Goal: Information Seeking & Learning: Learn about a topic

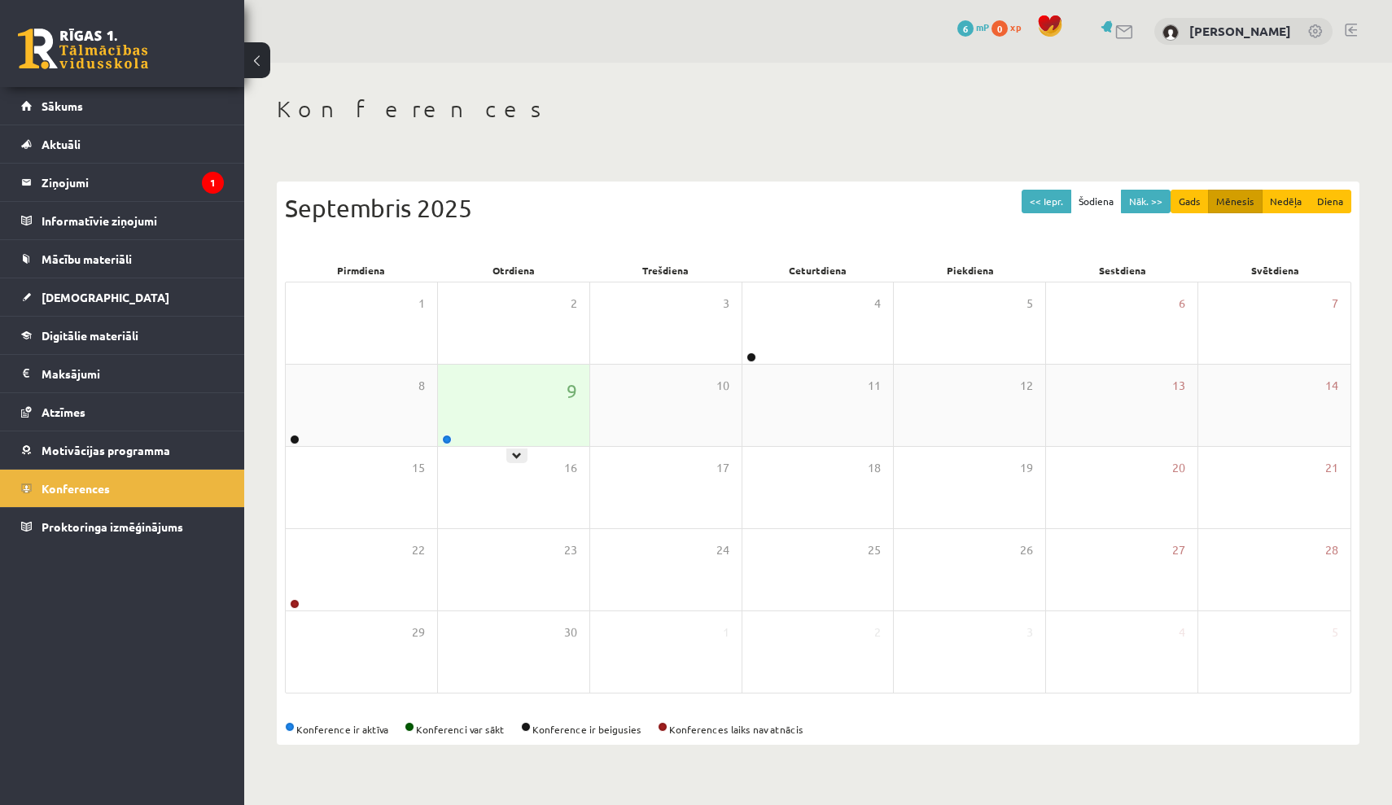
click at [521, 413] on div "9" at bounding box center [513, 405] width 151 height 81
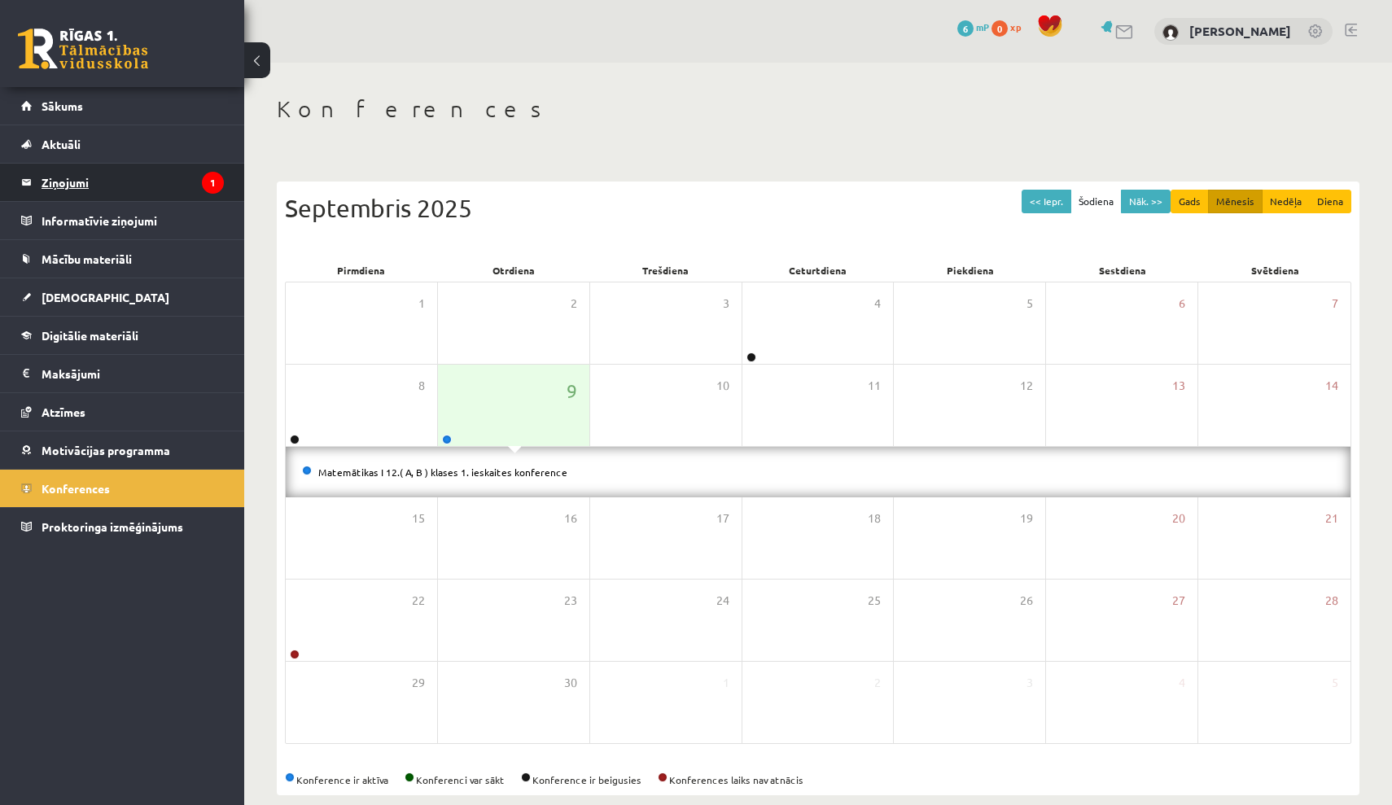
click at [116, 172] on legend "Ziņojumi 1" at bounding box center [133, 182] width 182 height 37
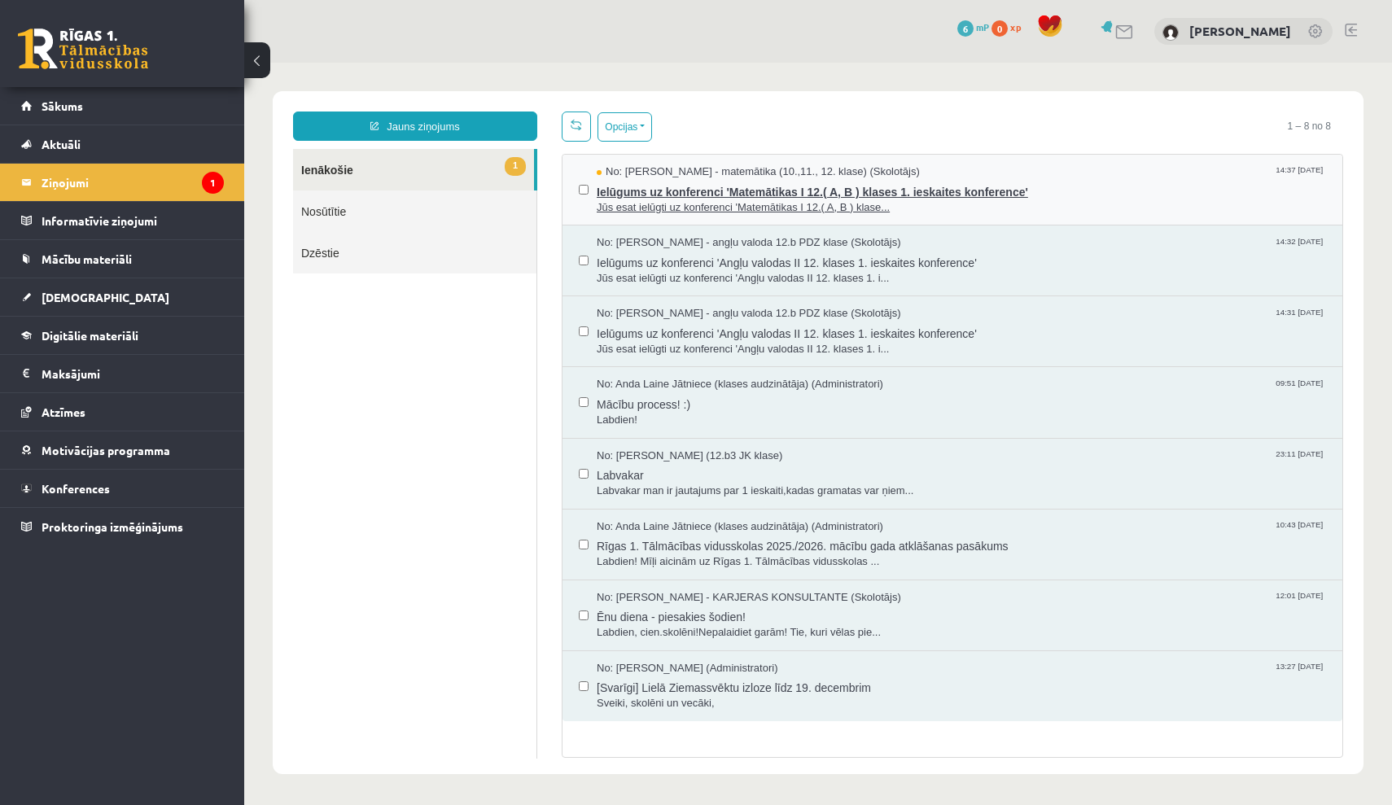
click at [869, 197] on span "Ielūgums uz konferenci 'Matemātikas I 12.( A, B ) klases 1. ieskaites konferenc…" at bounding box center [961, 190] width 729 height 20
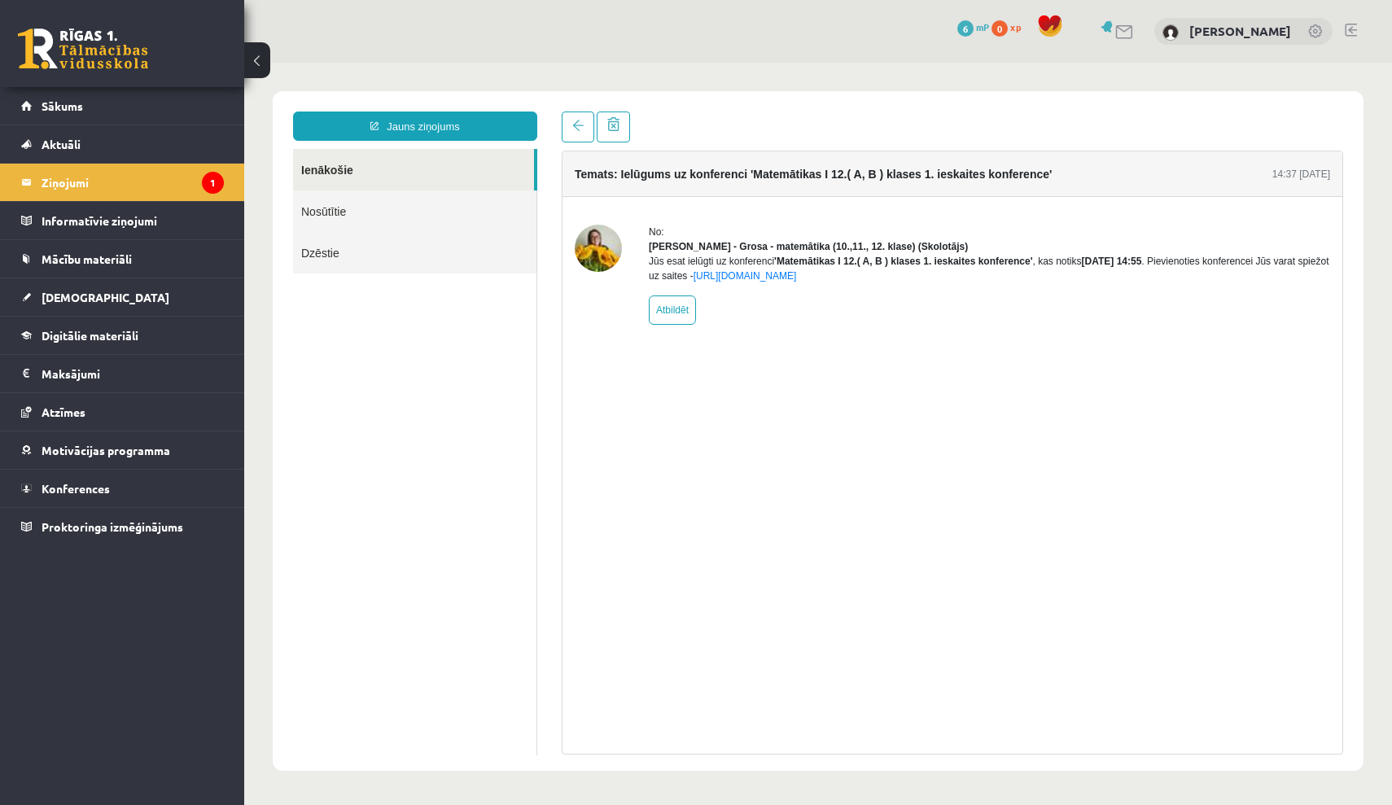
click at [604, 246] on img at bounding box center [598, 248] width 47 height 47
click at [577, 118] on link at bounding box center [578, 126] width 33 height 31
click at [136, 111] on link "Sākums" at bounding box center [122, 105] width 203 height 37
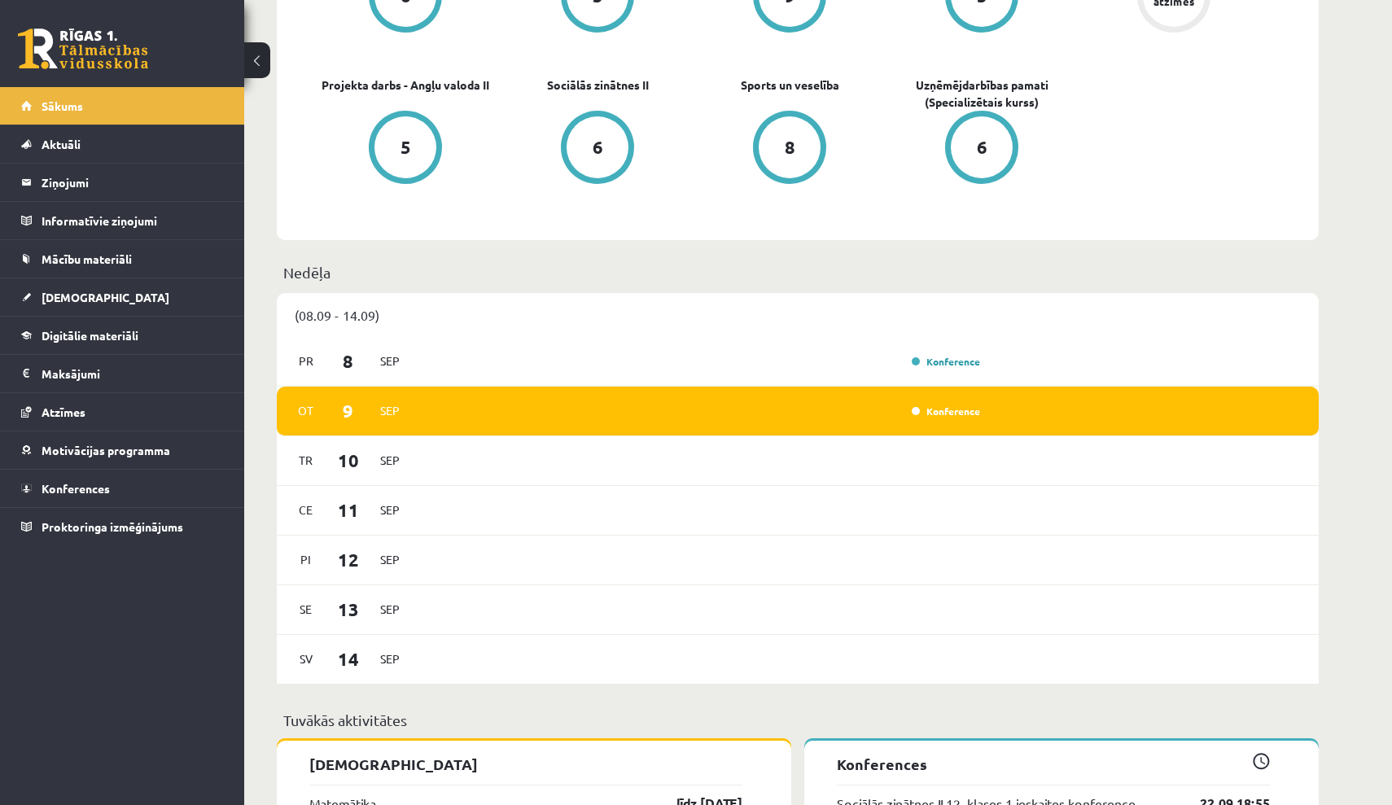
scroll to position [448, 0]
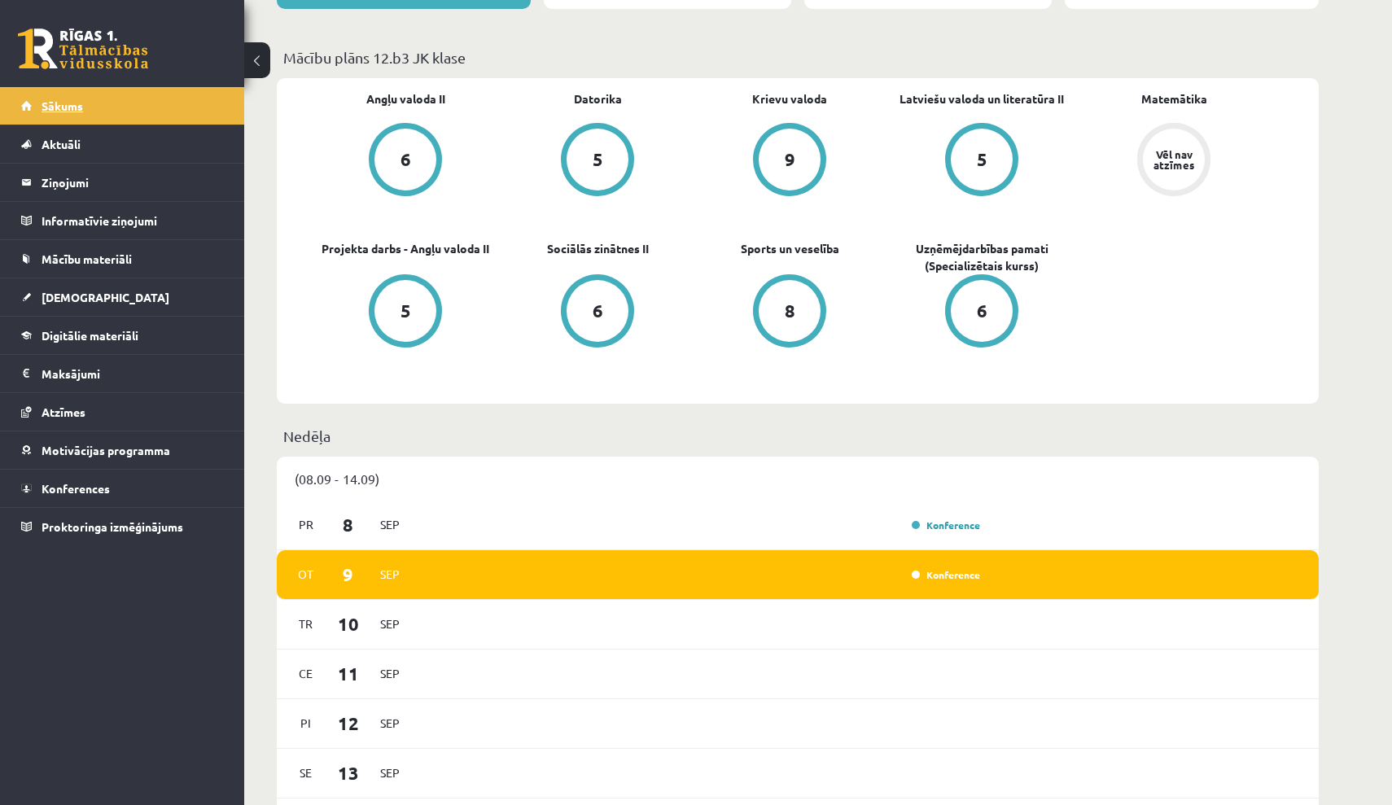
click at [95, 112] on link "Sākums" at bounding box center [122, 105] width 203 height 37
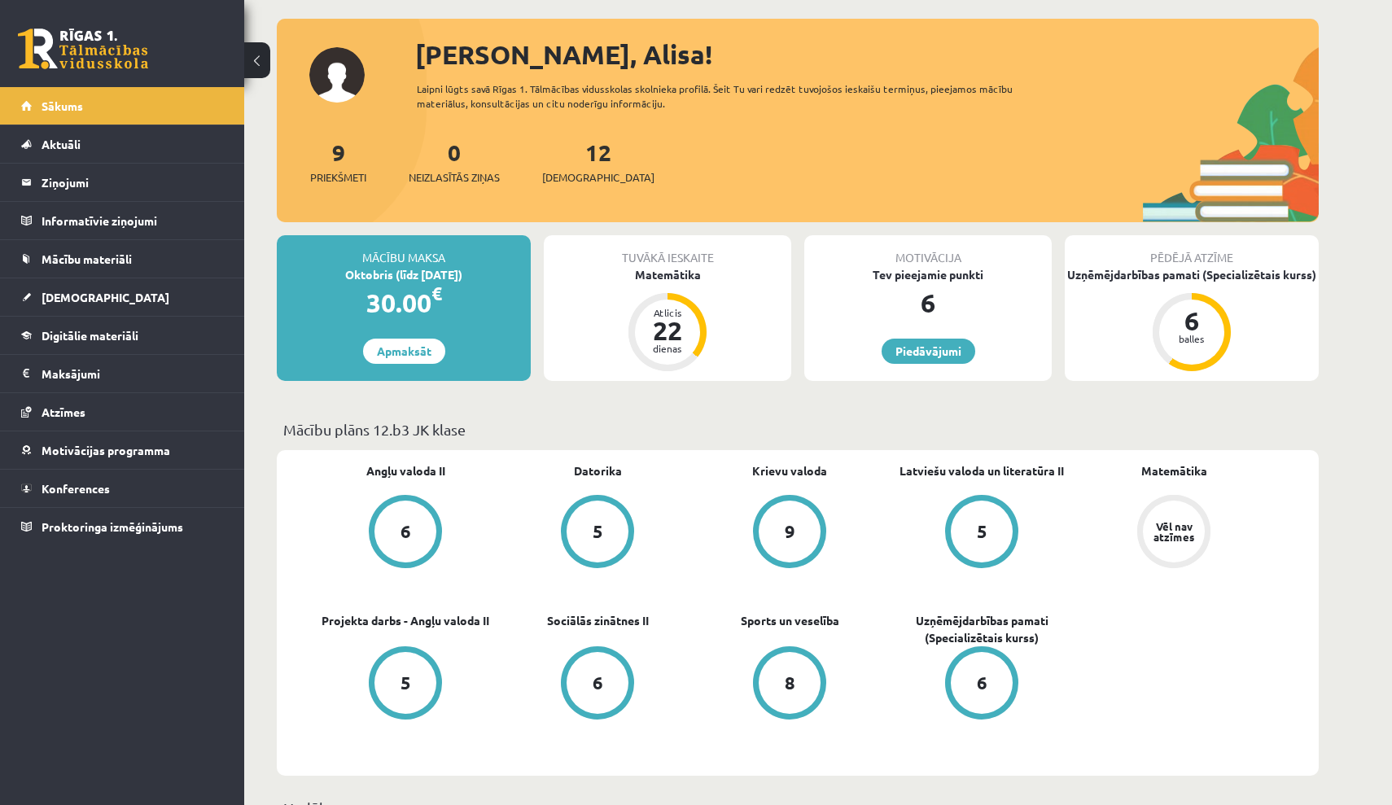
scroll to position [97, 0]
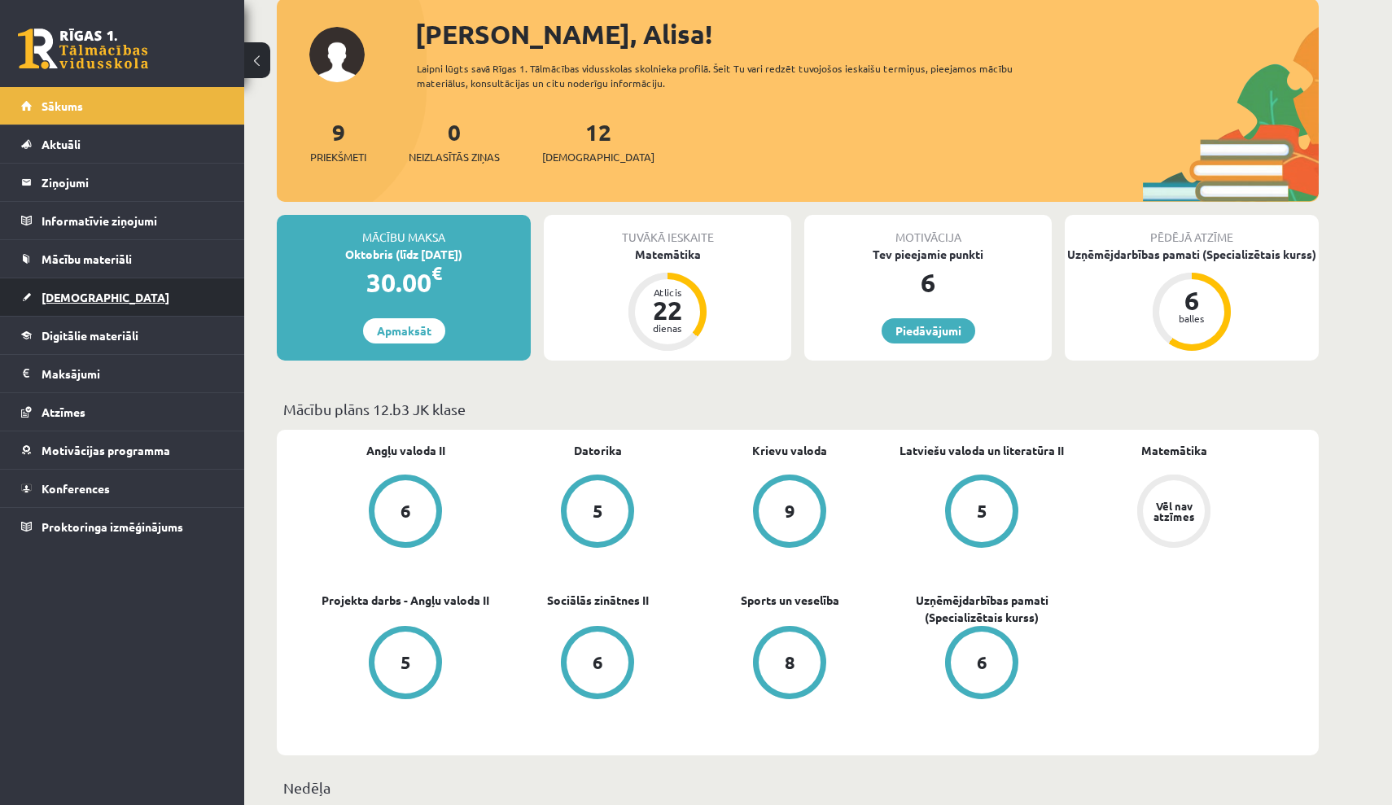
click at [120, 304] on link "[DEMOGRAPHIC_DATA]" at bounding box center [122, 296] width 203 height 37
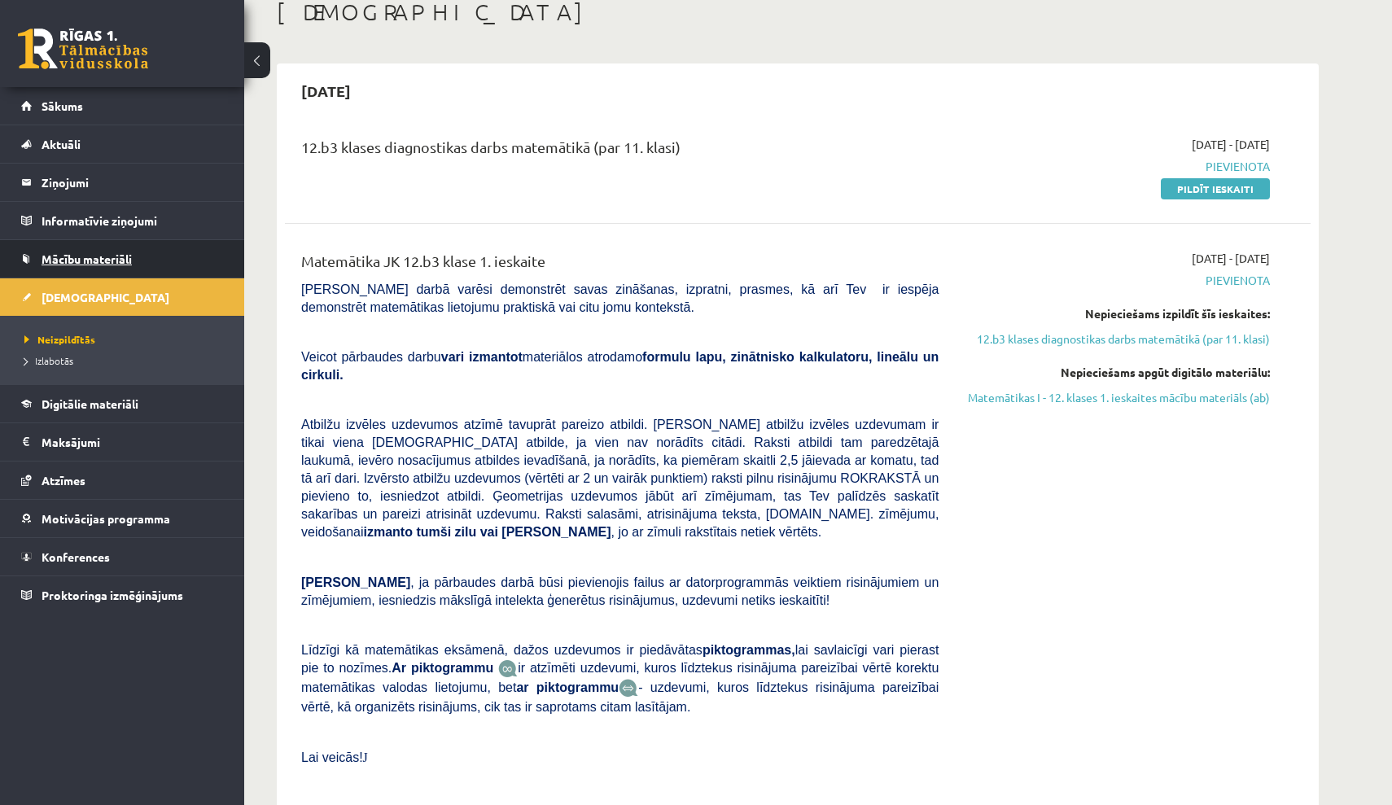
click at [105, 266] on link "Mācību materiāli" at bounding box center [122, 258] width 203 height 37
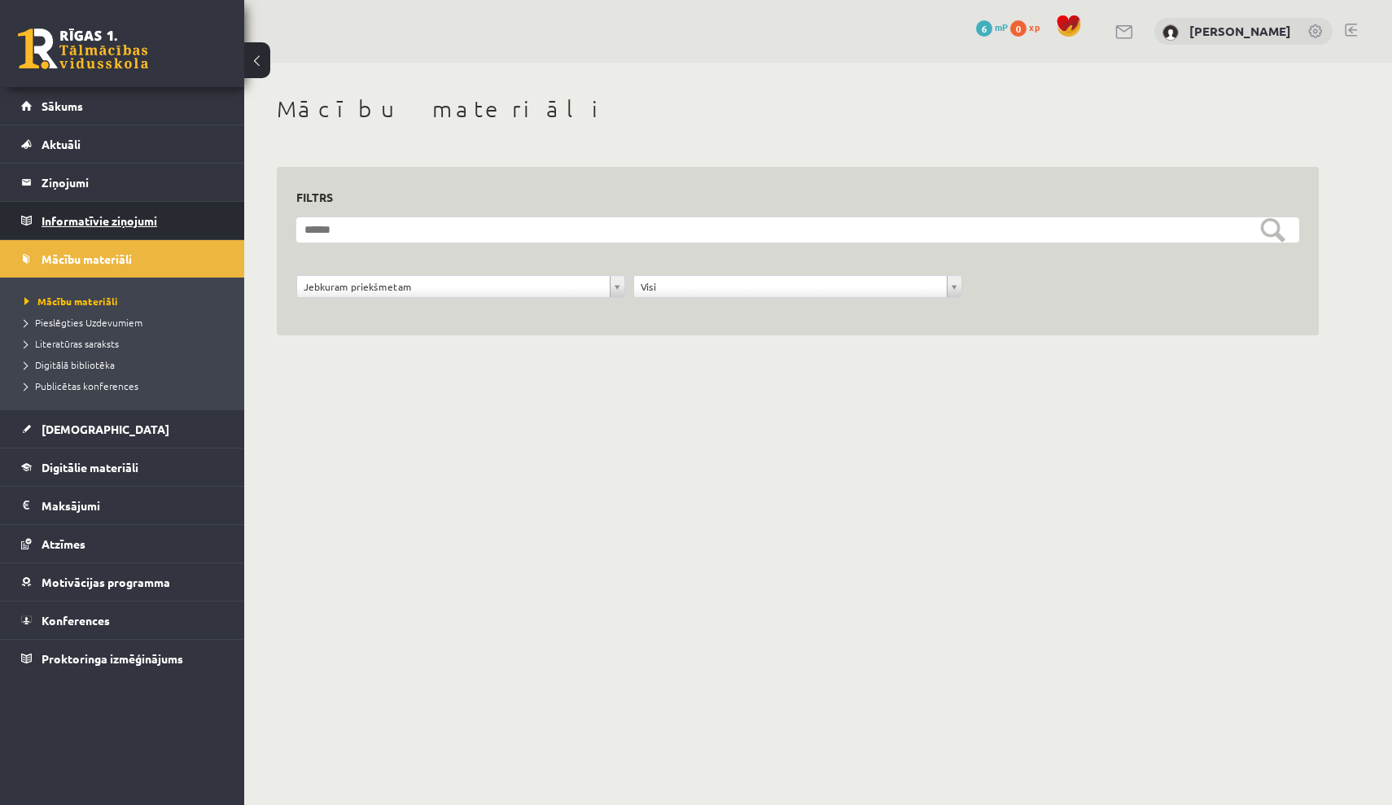
click at [129, 228] on legend "Informatīvie ziņojumi 0" at bounding box center [133, 220] width 182 height 37
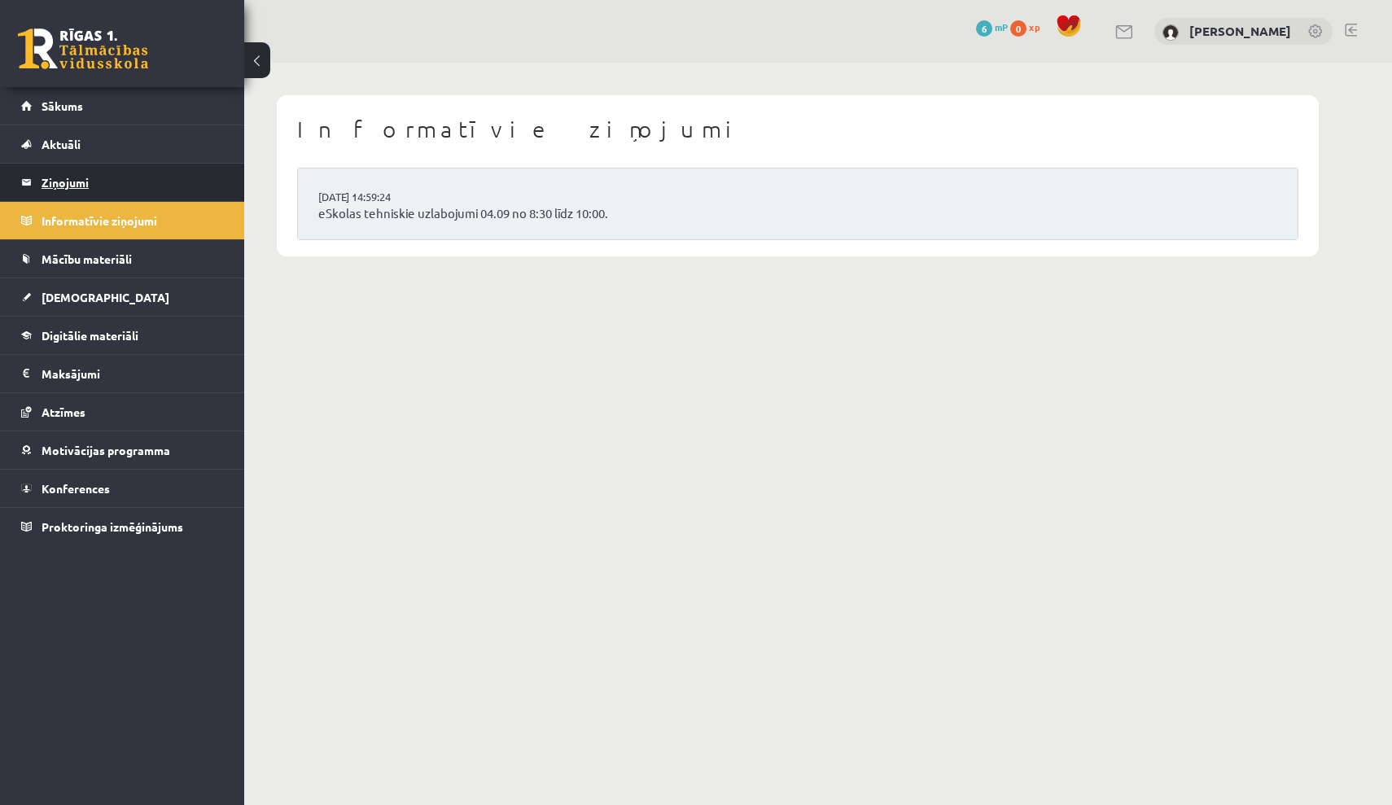
click at [125, 183] on legend "Ziņojumi 0" at bounding box center [133, 182] width 182 height 37
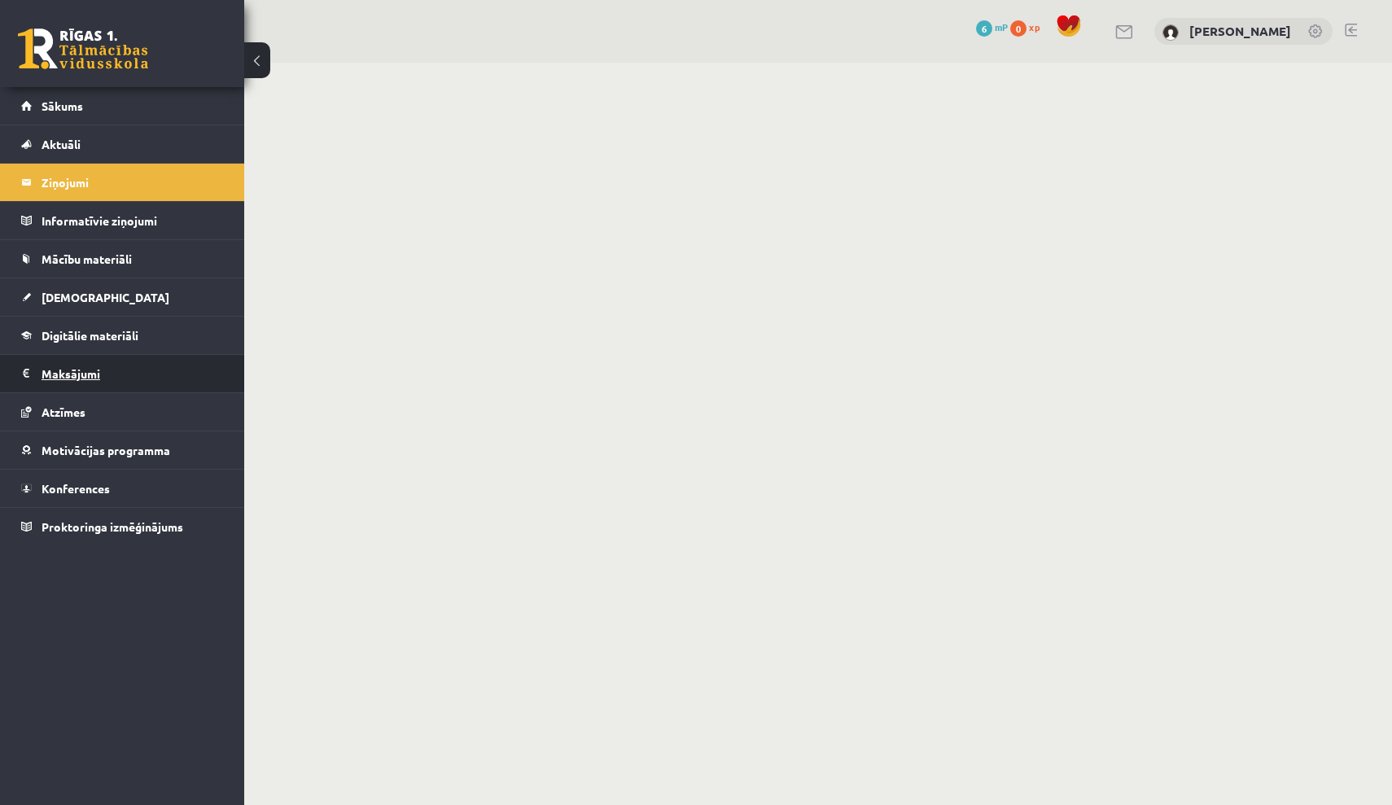
click at [132, 370] on legend "Maksājumi 0" at bounding box center [133, 373] width 182 height 37
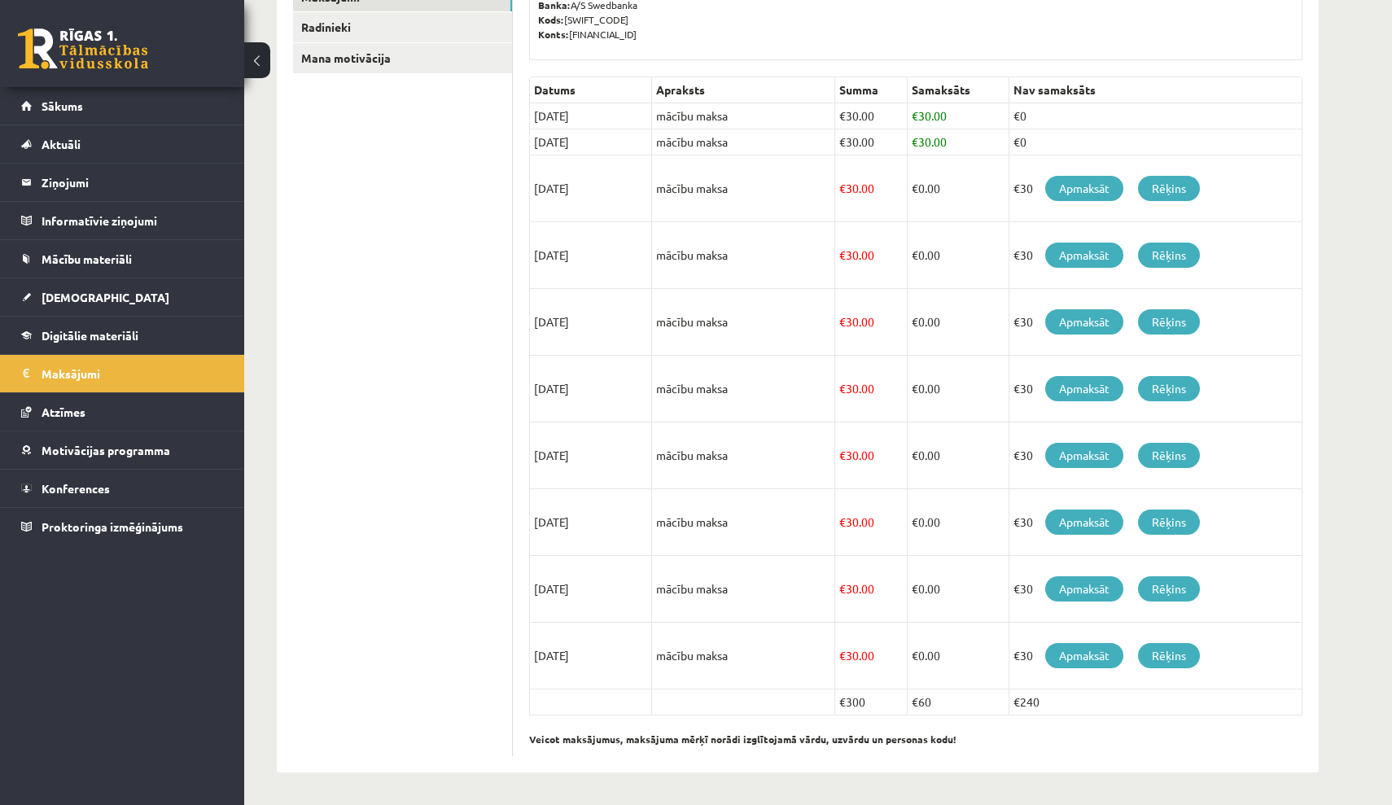
scroll to position [308, 0]
click at [156, 496] on link "Konferences" at bounding box center [122, 488] width 203 height 37
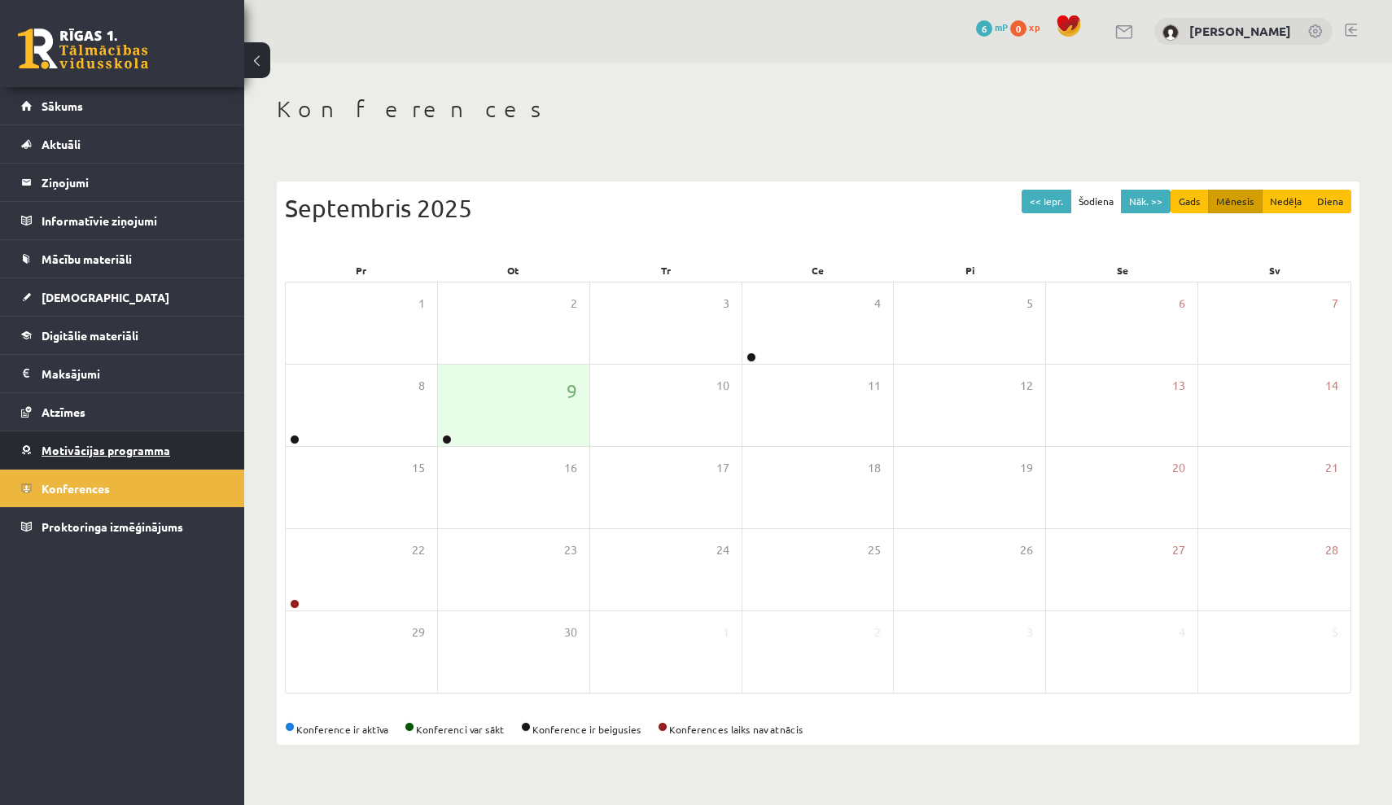
click at [167, 448] on span "Motivācijas programma" at bounding box center [106, 450] width 129 height 15
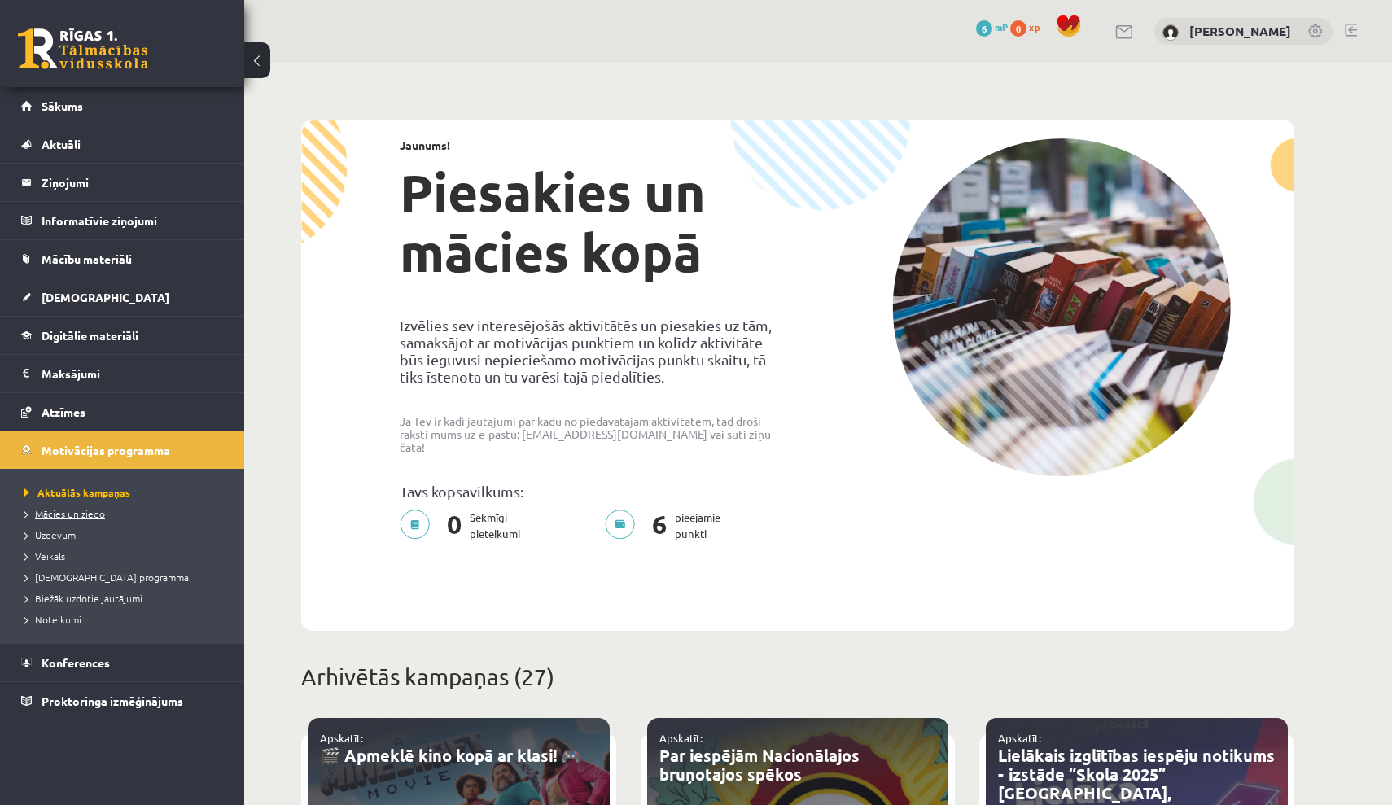
click at [96, 514] on span "Mācies un ziedo" at bounding box center [64, 513] width 81 height 13
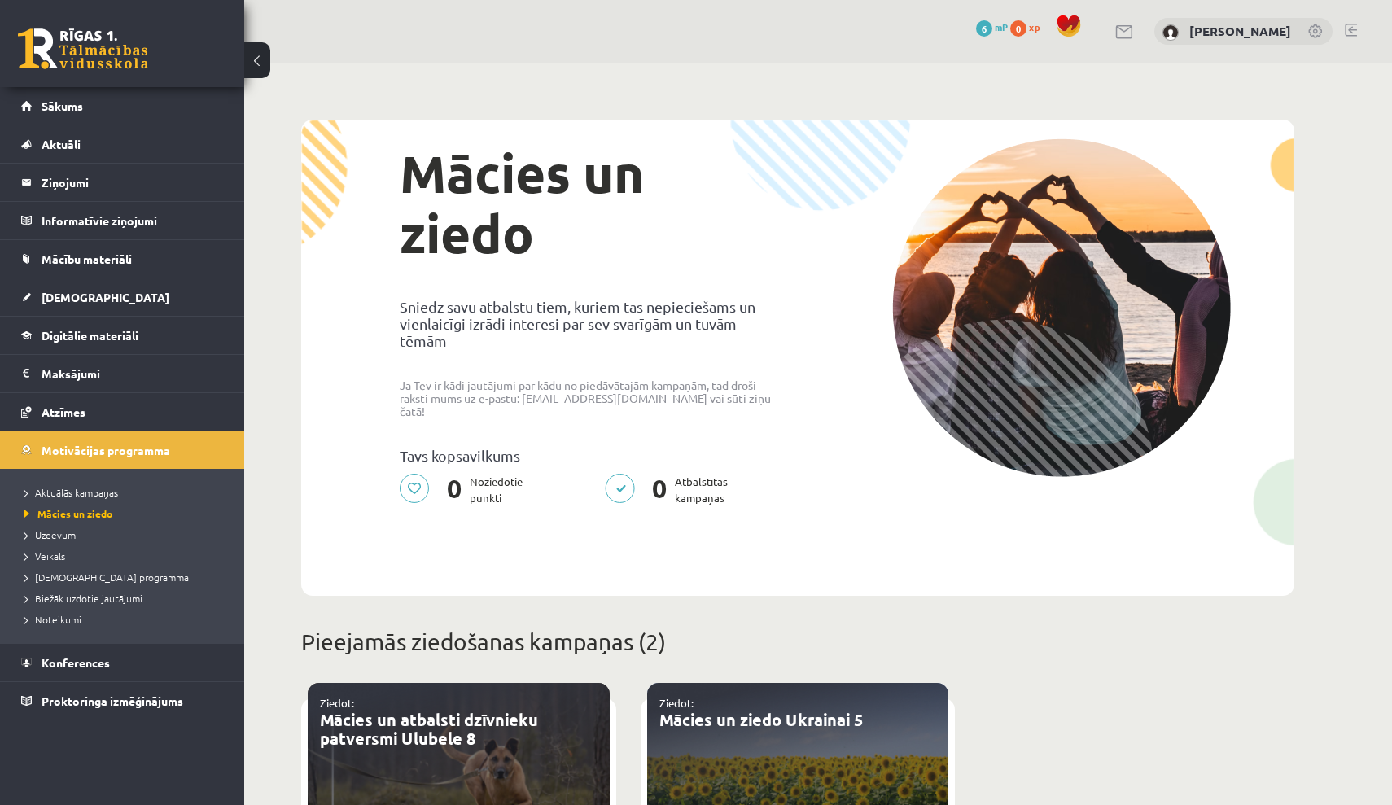
click at [67, 534] on span "Uzdevumi" at bounding box center [51, 534] width 54 height 13
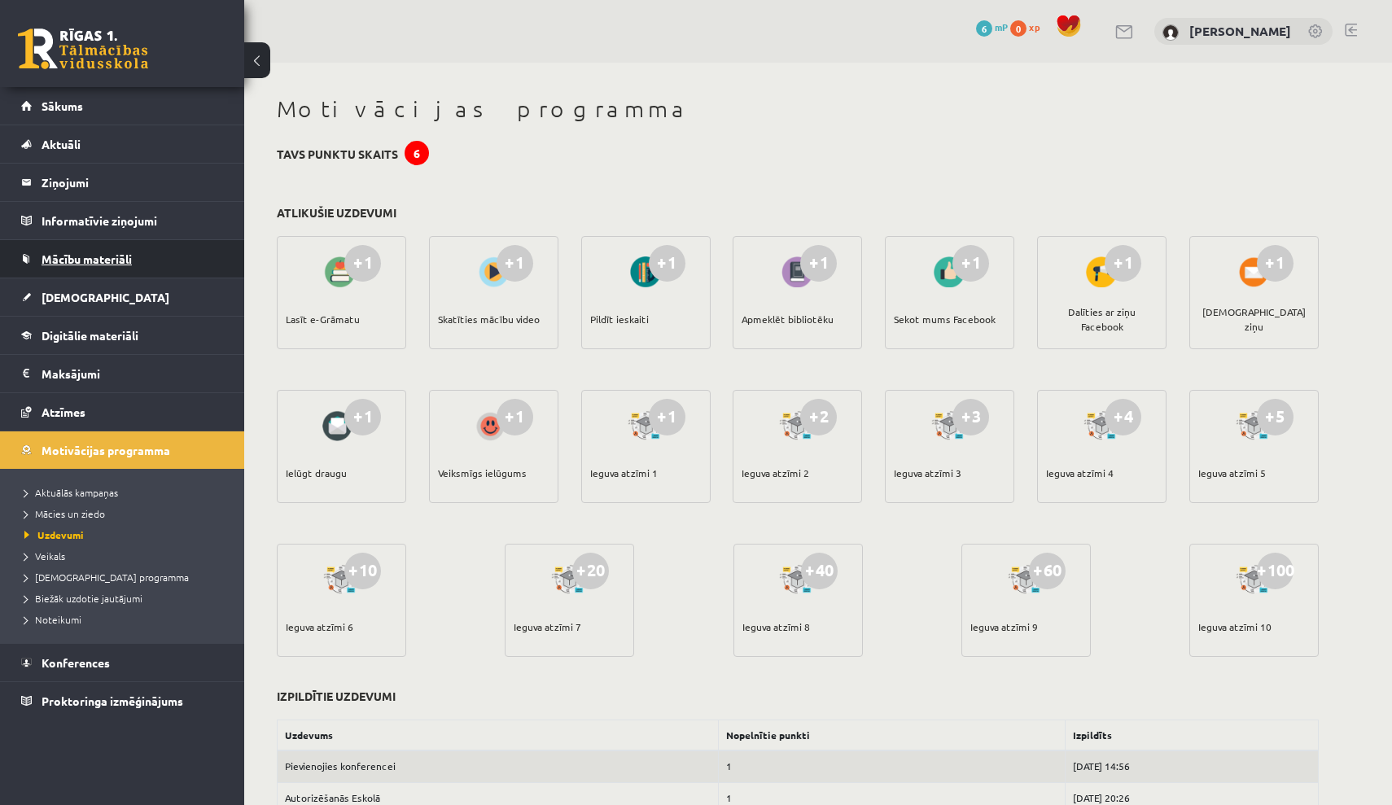
click at [146, 259] on link "Mācību materiāli" at bounding box center [122, 258] width 203 height 37
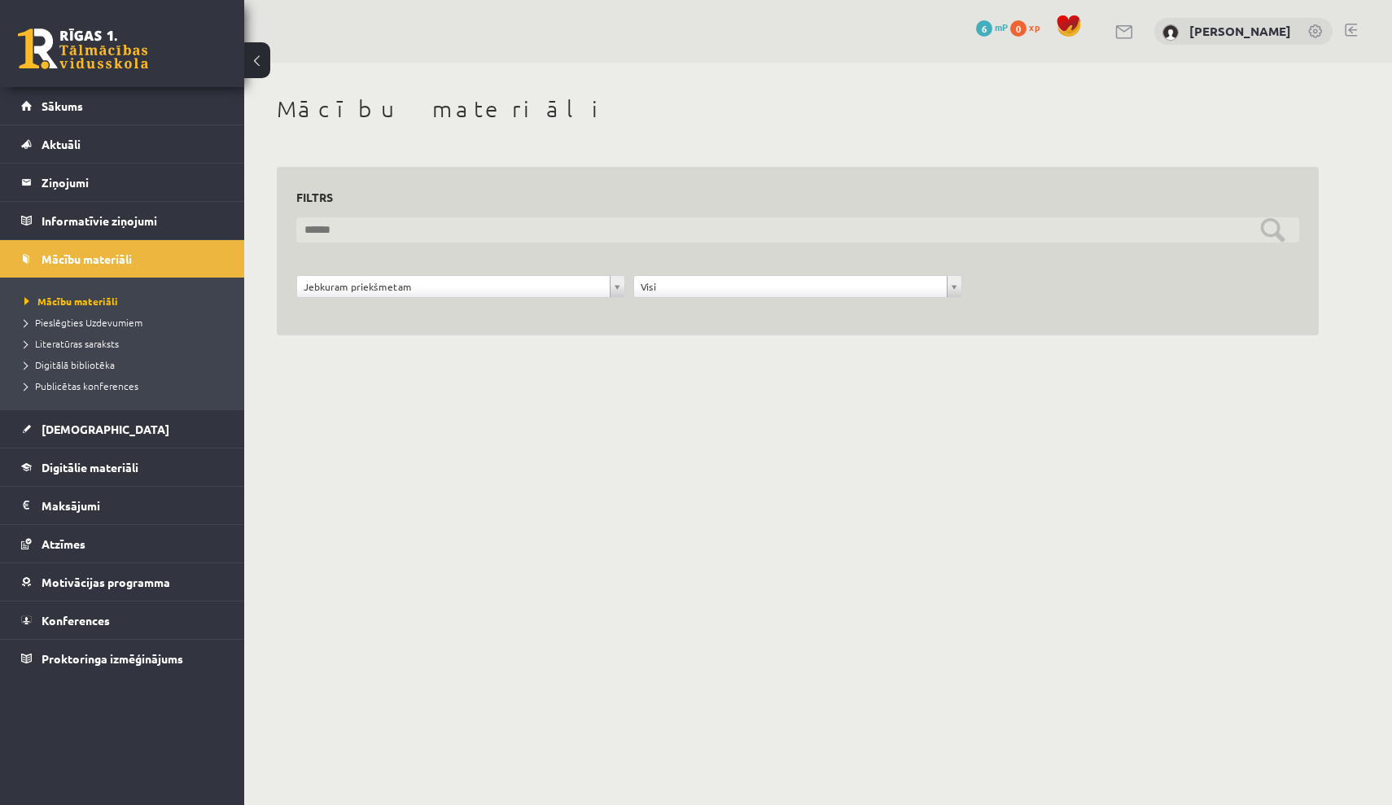
click at [527, 226] on input "text" at bounding box center [797, 229] width 1003 height 25
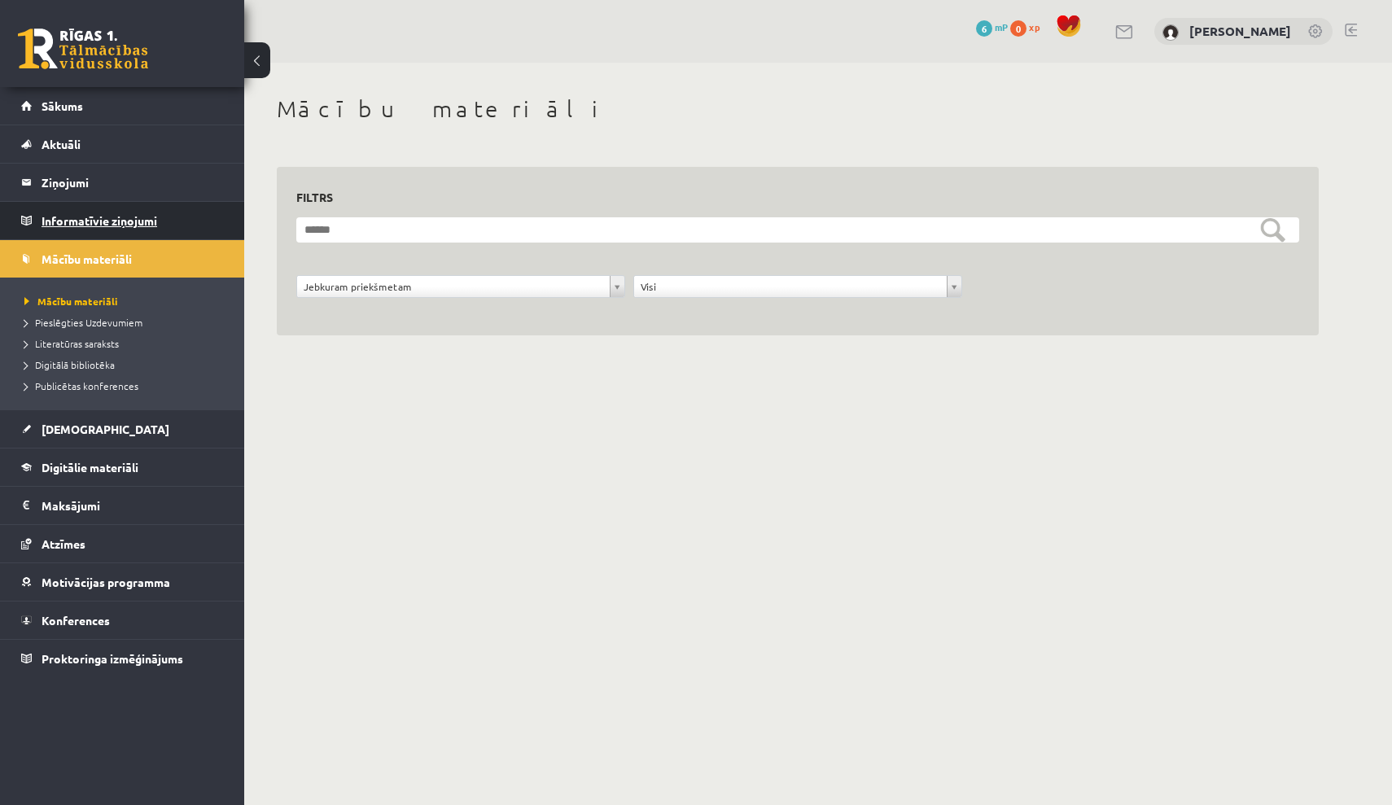
click at [184, 223] on legend "Informatīvie ziņojumi 0" at bounding box center [133, 220] width 182 height 37
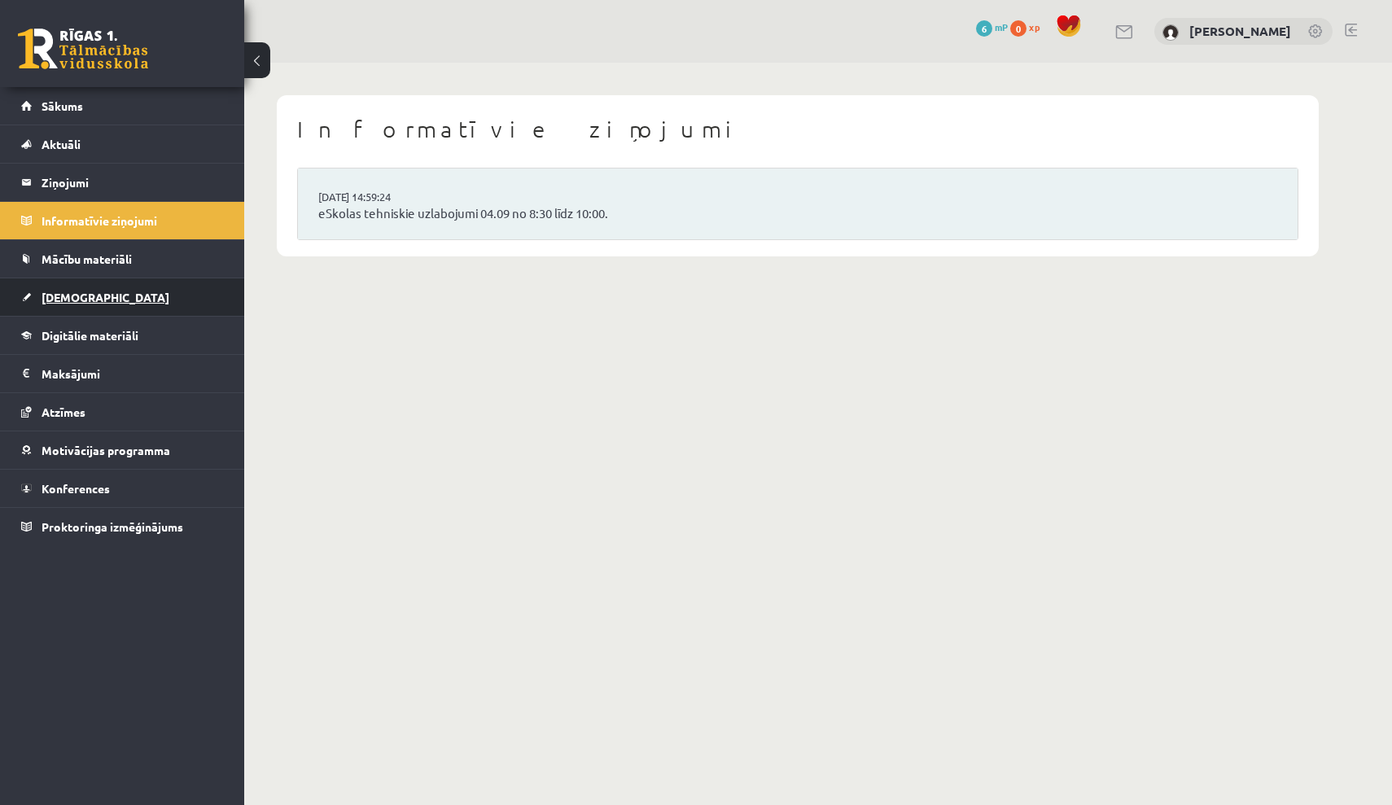
click at [138, 291] on link "[DEMOGRAPHIC_DATA]" at bounding box center [122, 296] width 203 height 37
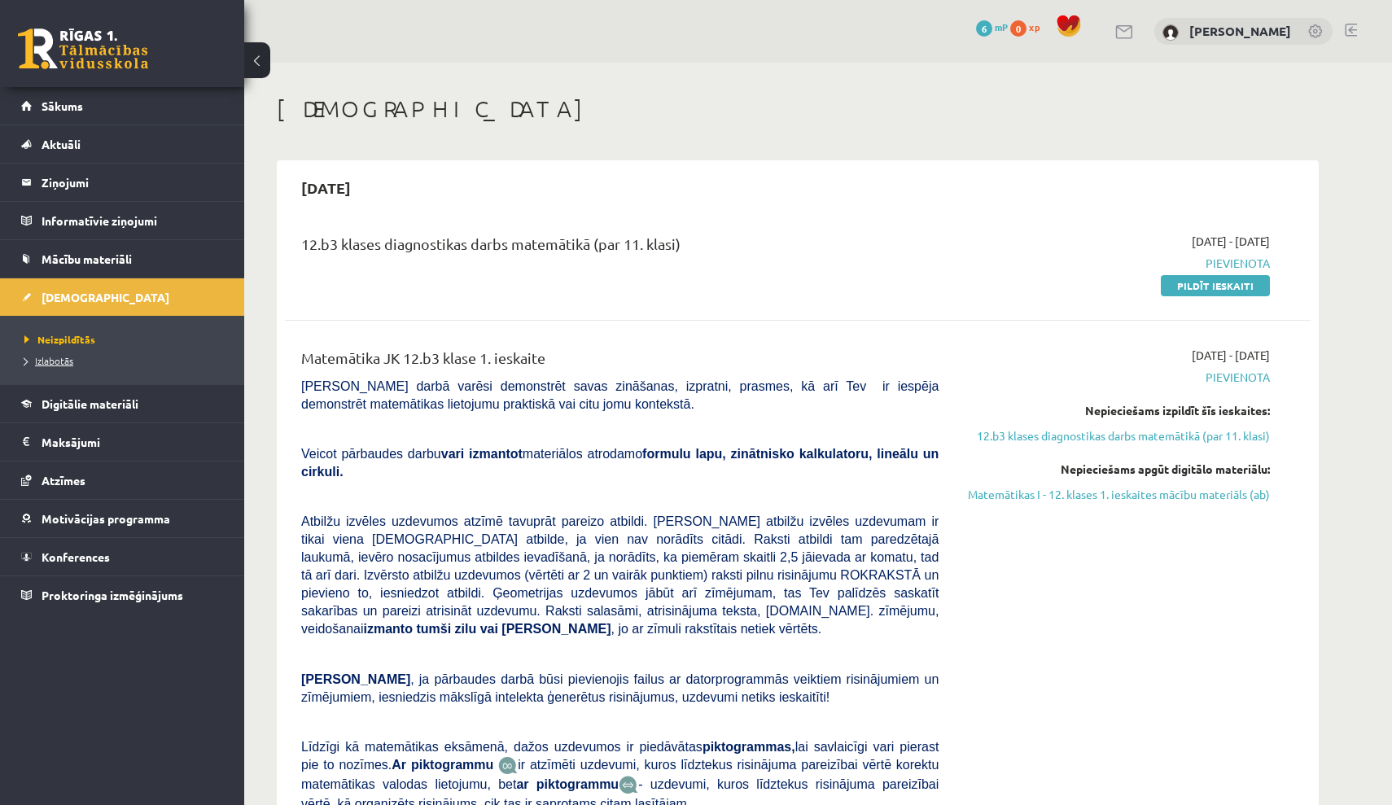
click at [63, 365] on span "Izlabotās" at bounding box center [48, 360] width 49 height 13
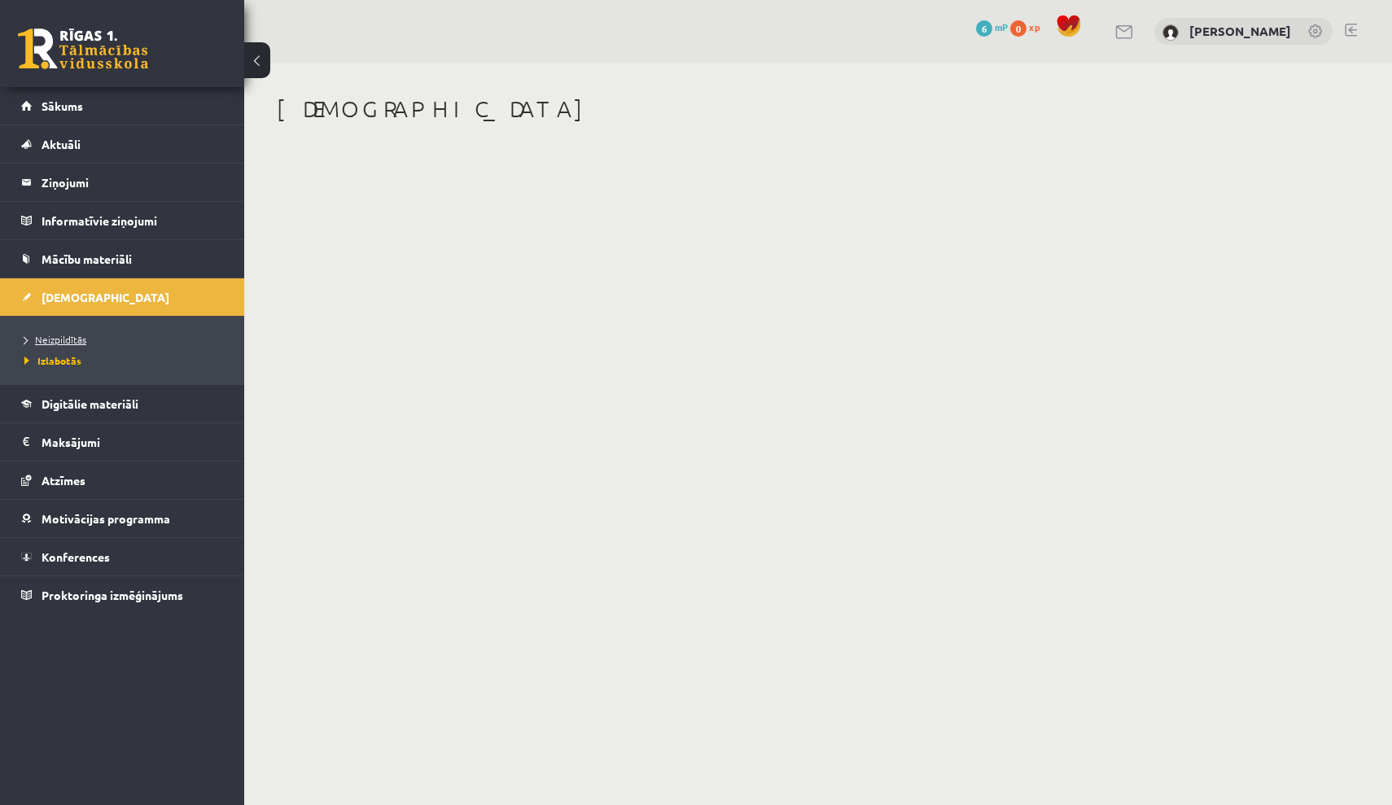
click at [72, 338] on span "Neizpildītās" at bounding box center [55, 339] width 62 height 13
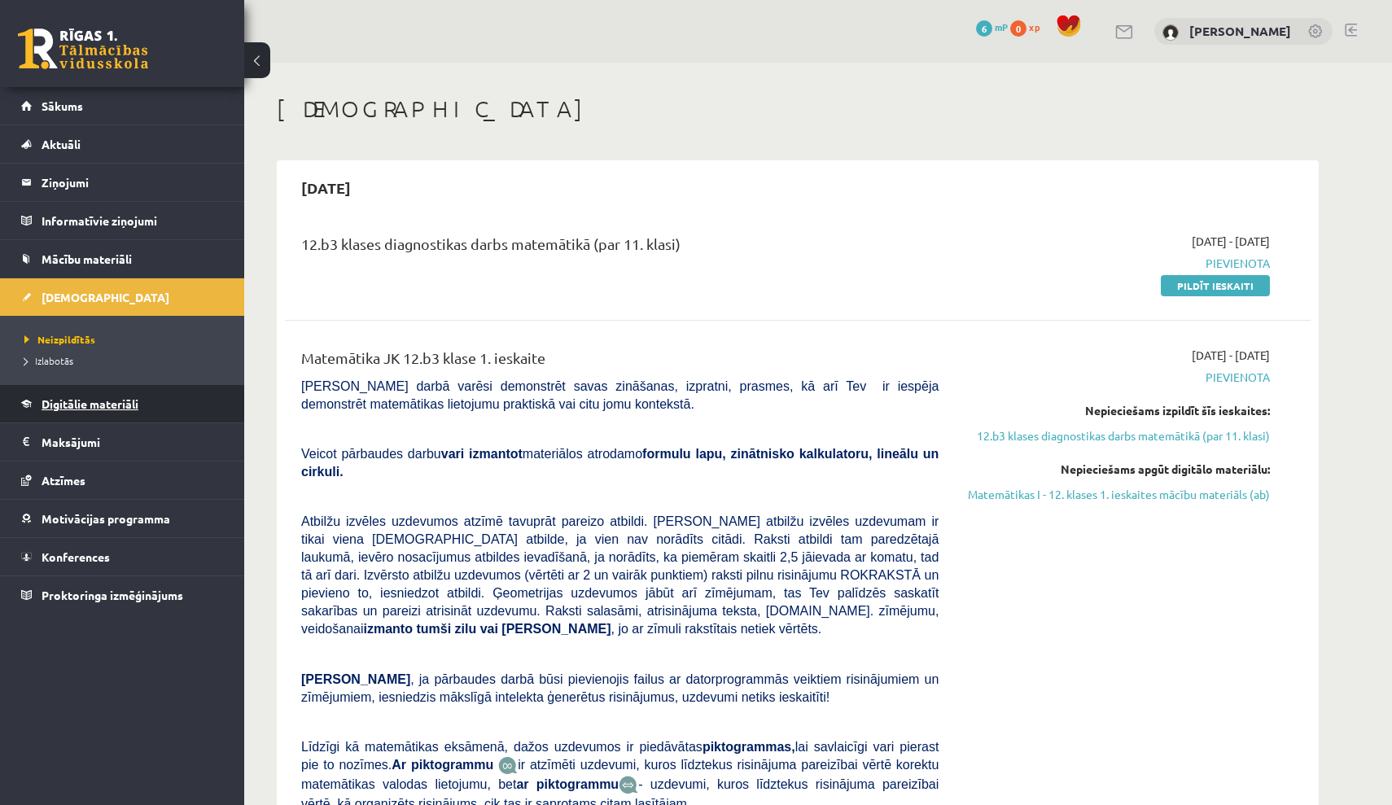
click at [128, 412] on link "Digitālie materiāli" at bounding box center [122, 403] width 203 height 37
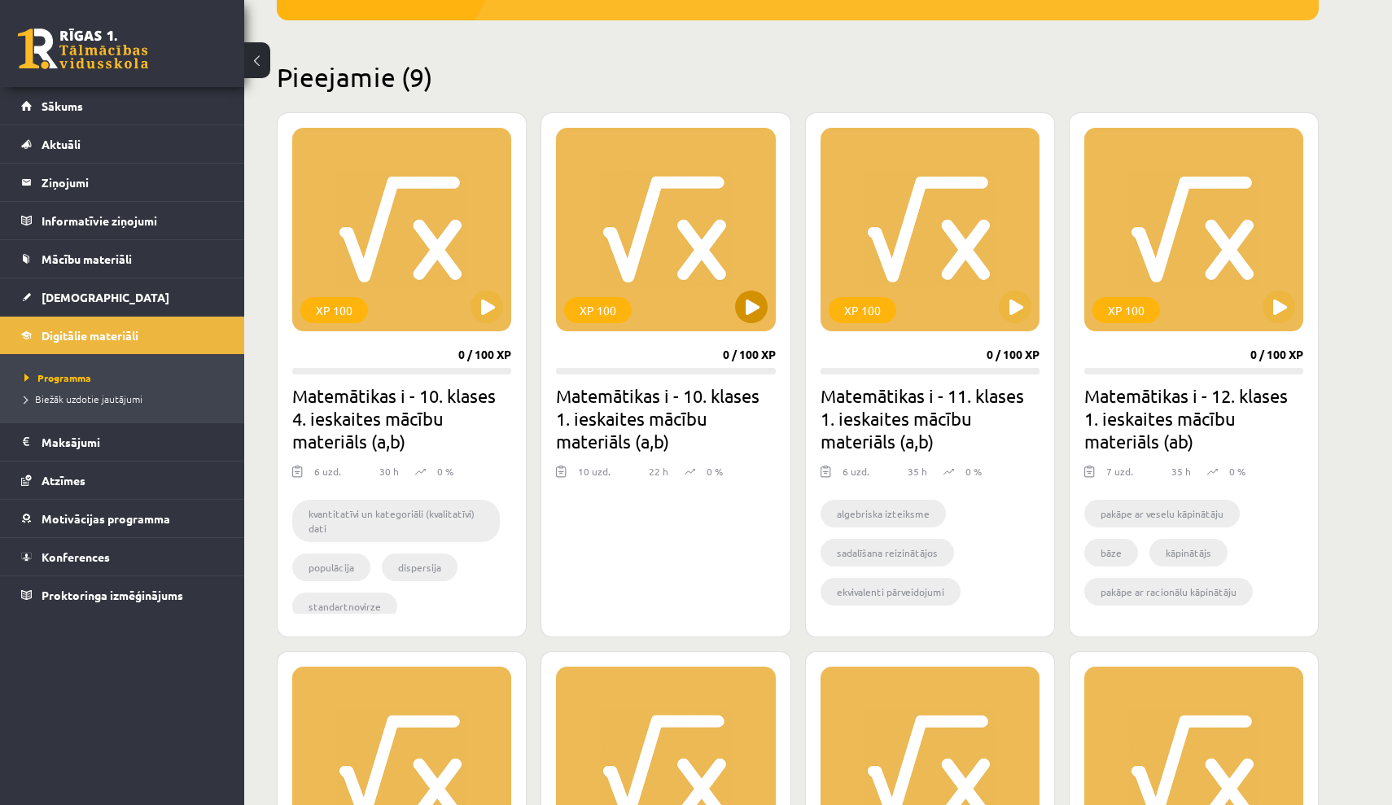
scroll to position [401, 0]
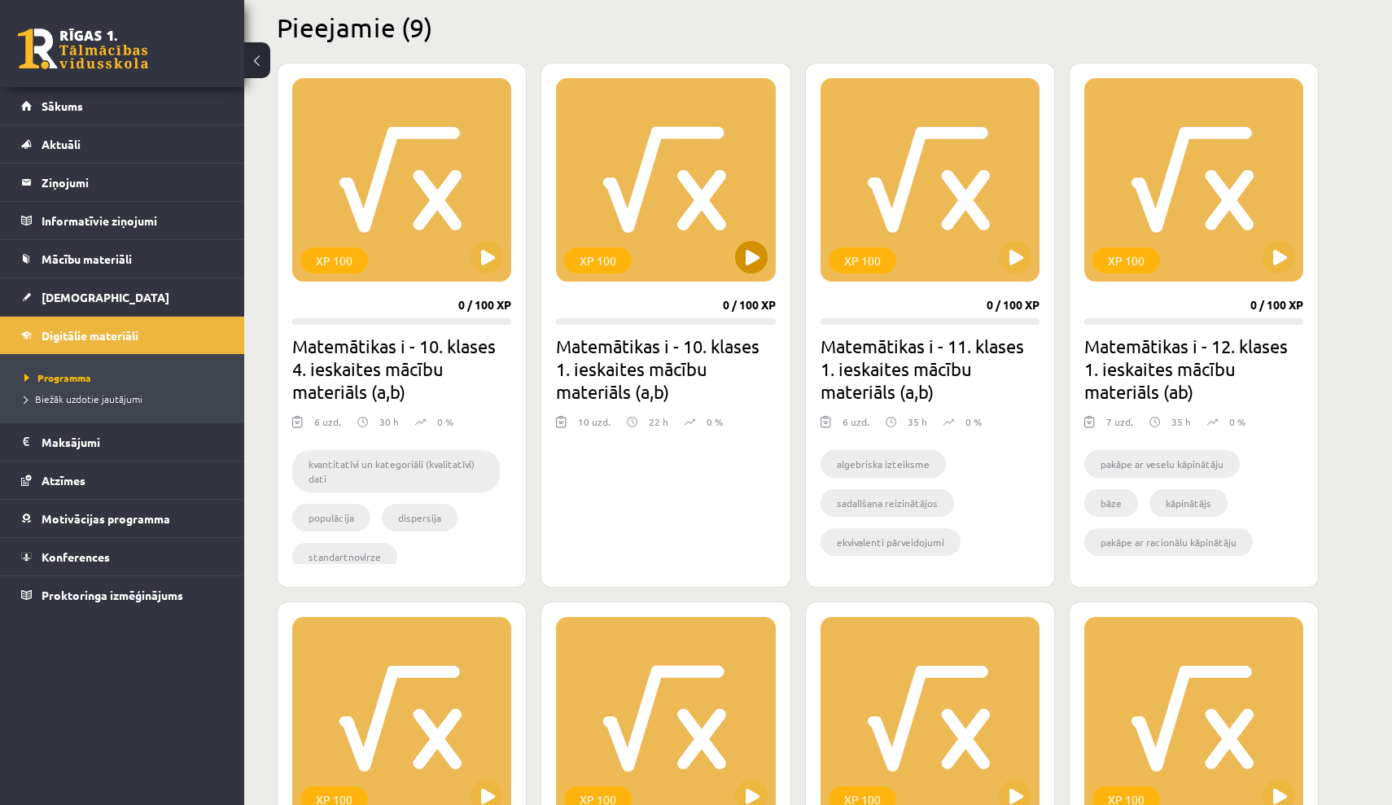
click at [746, 261] on button at bounding box center [751, 257] width 33 height 33
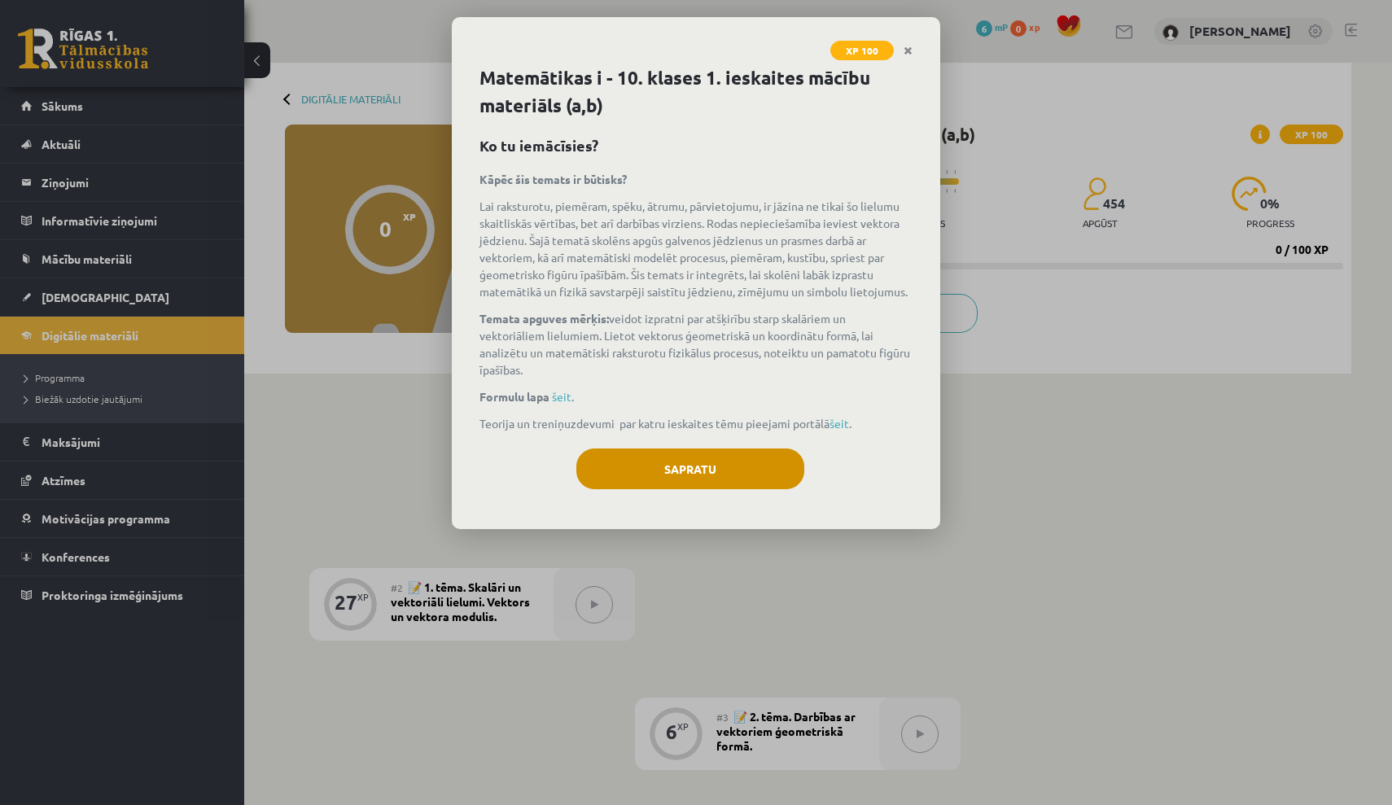
click at [706, 466] on button "Sapratu" at bounding box center [690, 468] width 228 height 41
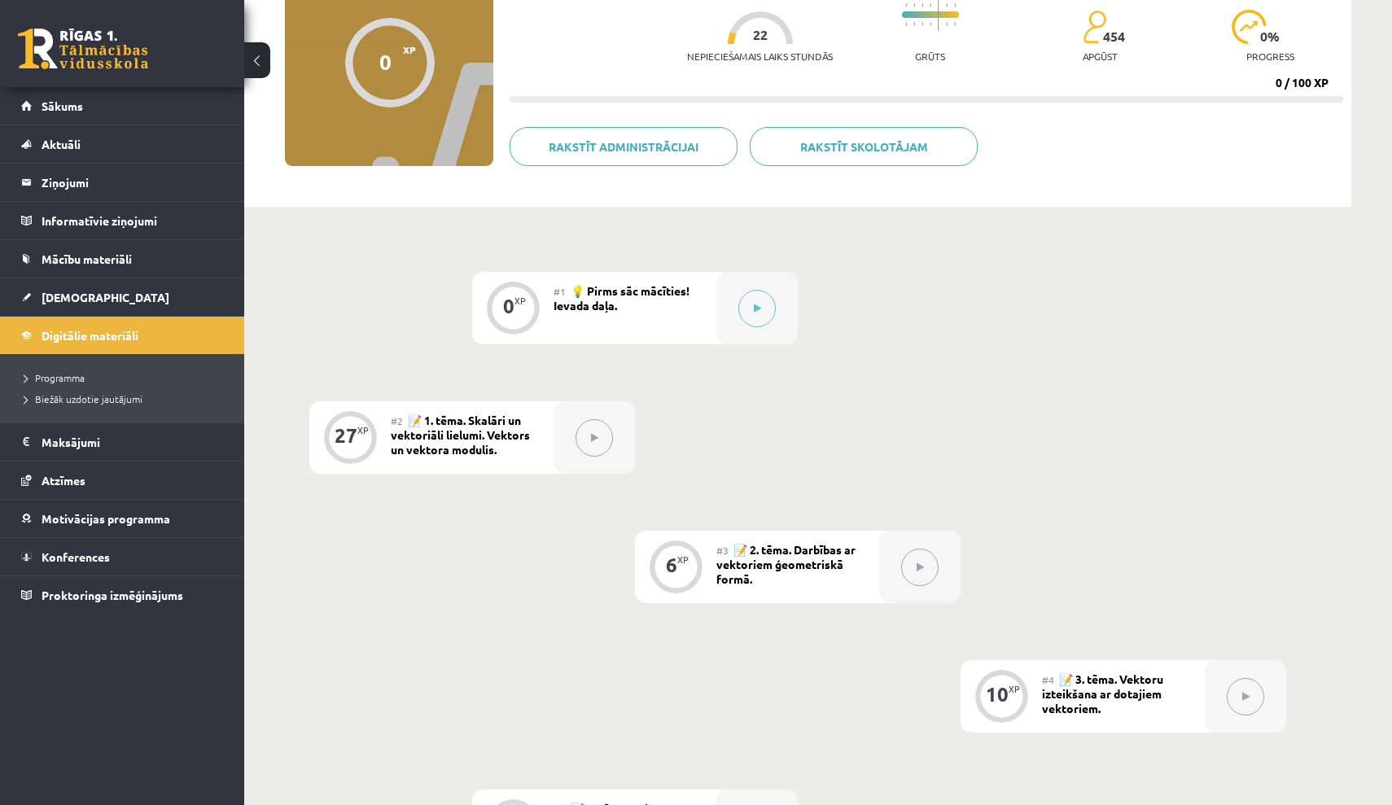
scroll to position [165, 0]
click at [755, 310] on icon at bounding box center [757, 310] width 7 height 10
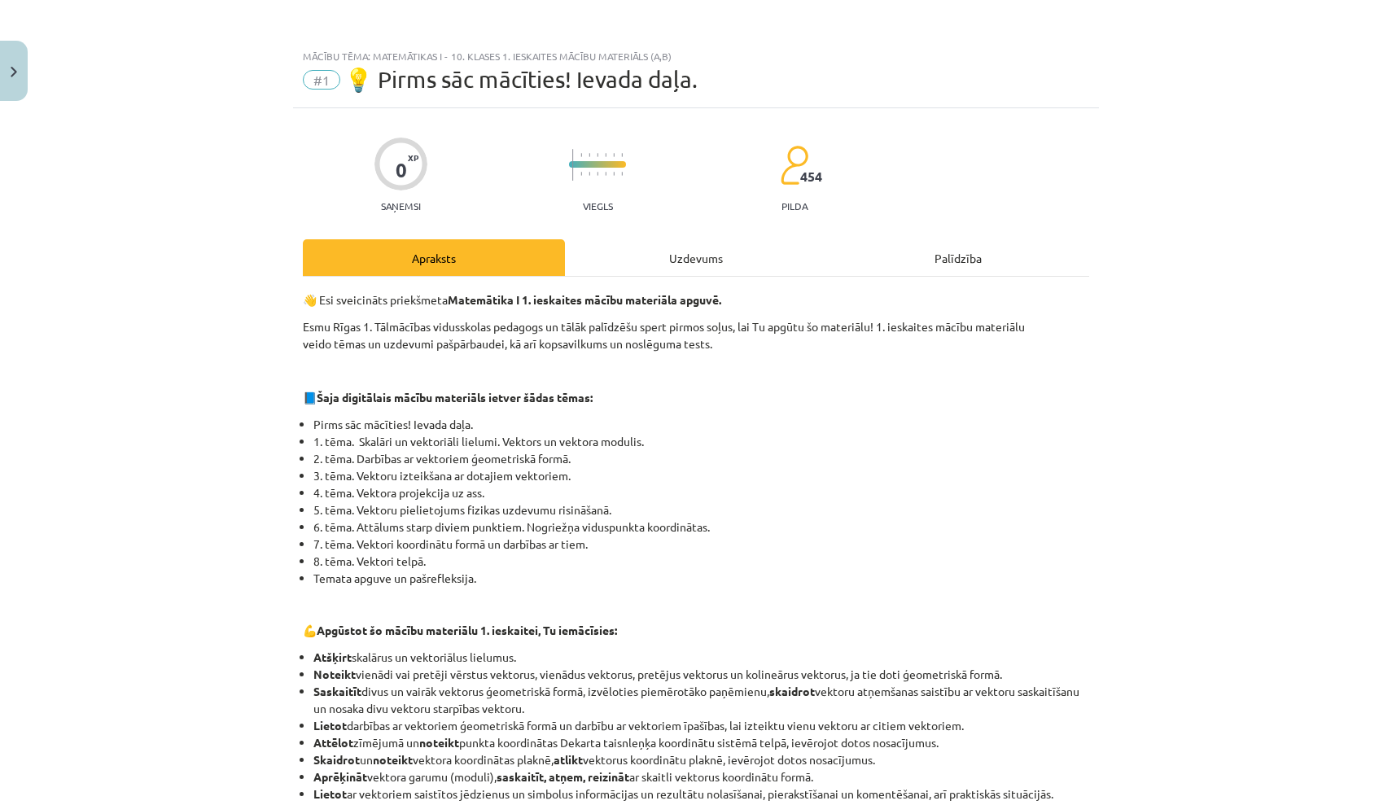
click at [500, 255] on div "Apraksts" at bounding box center [434, 257] width 262 height 37
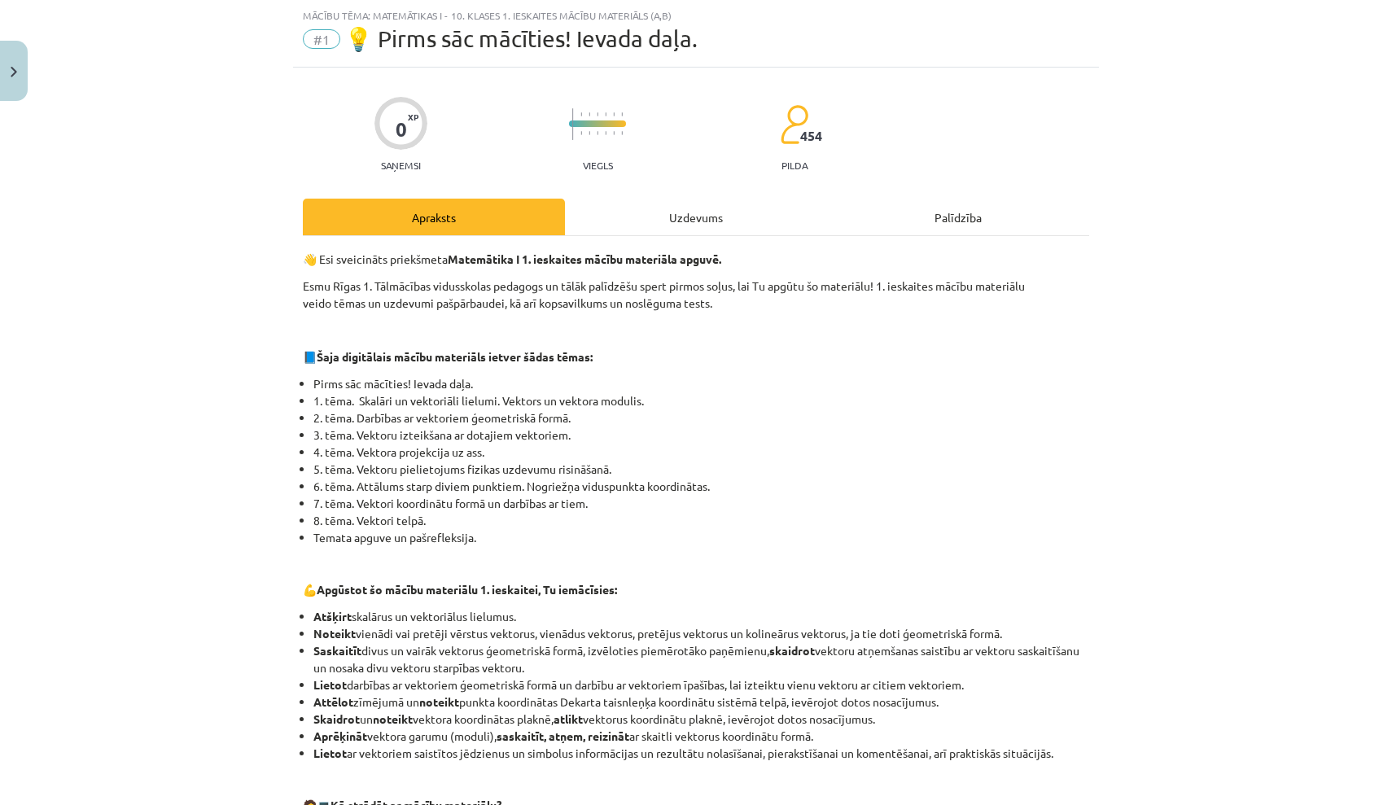
click at [663, 238] on div "👋 Esi sveicināts priekšmeta Matemātika I 1. ieskaites mācību materiāla apguvē. …" at bounding box center [696, 741] width 786 height 1010
click at [648, 222] on div "Uzdevums" at bounding box center [696, 217] width 262 height 37
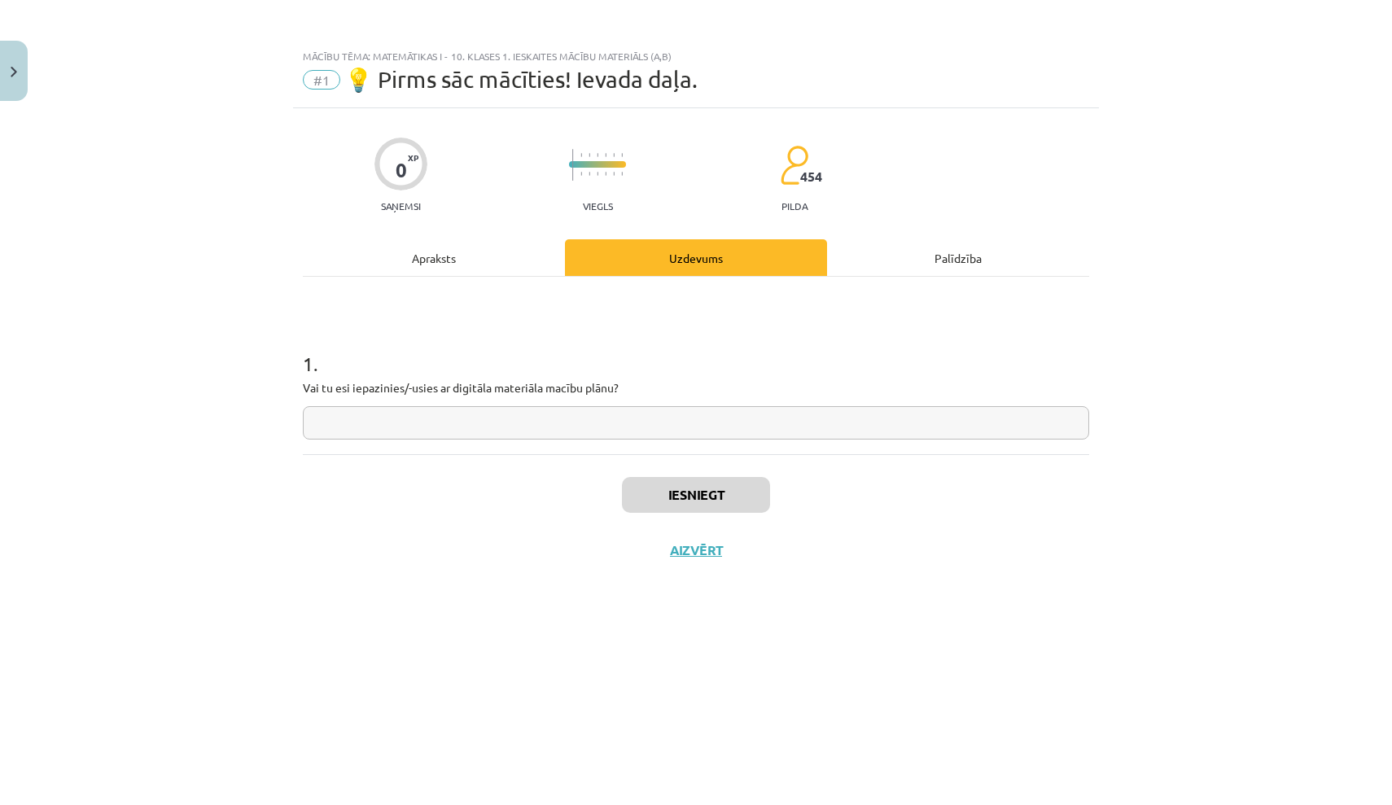
scroll to position [0, 0]
click at [470, 269] on div "Apraksts" at bounding box center [434, 257] width 262 height 37
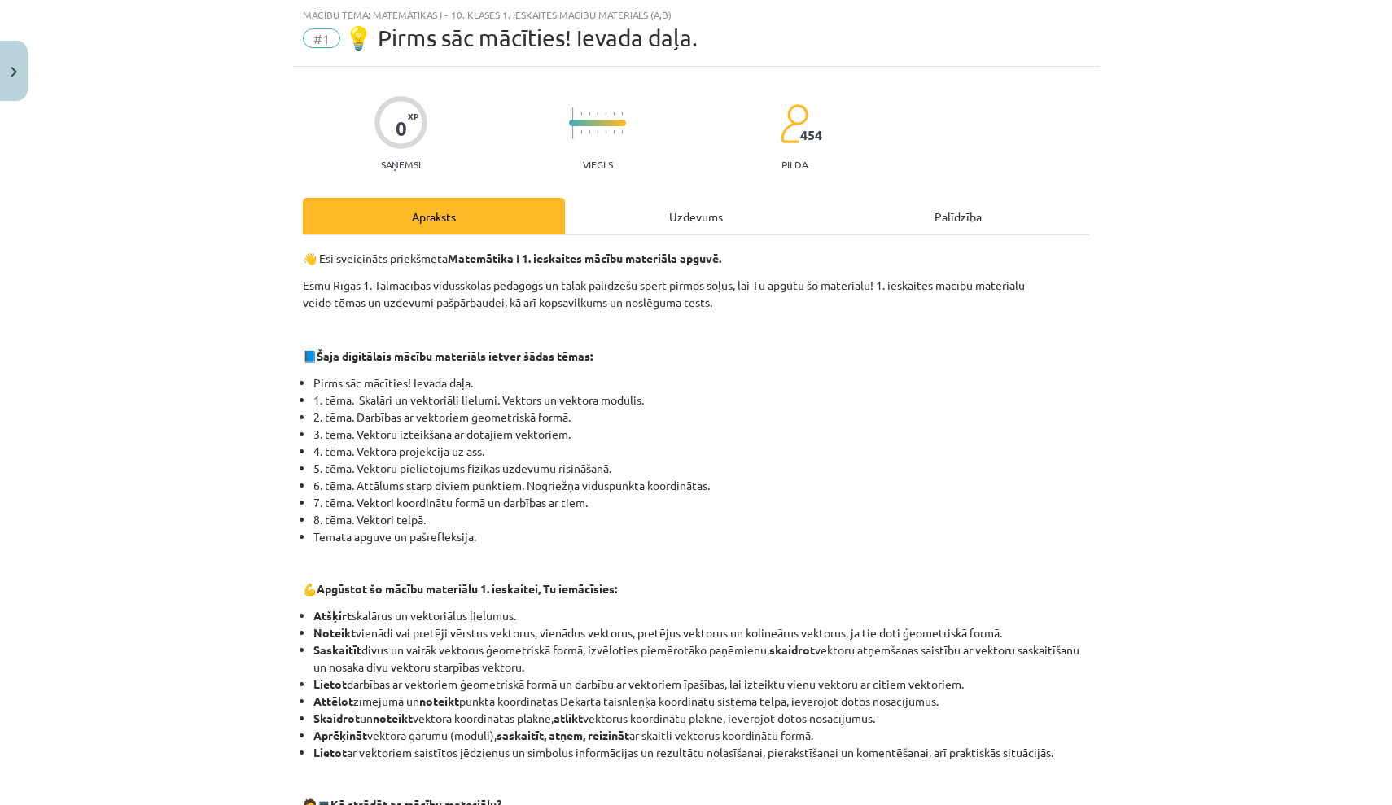
scroll to position [33, 0]
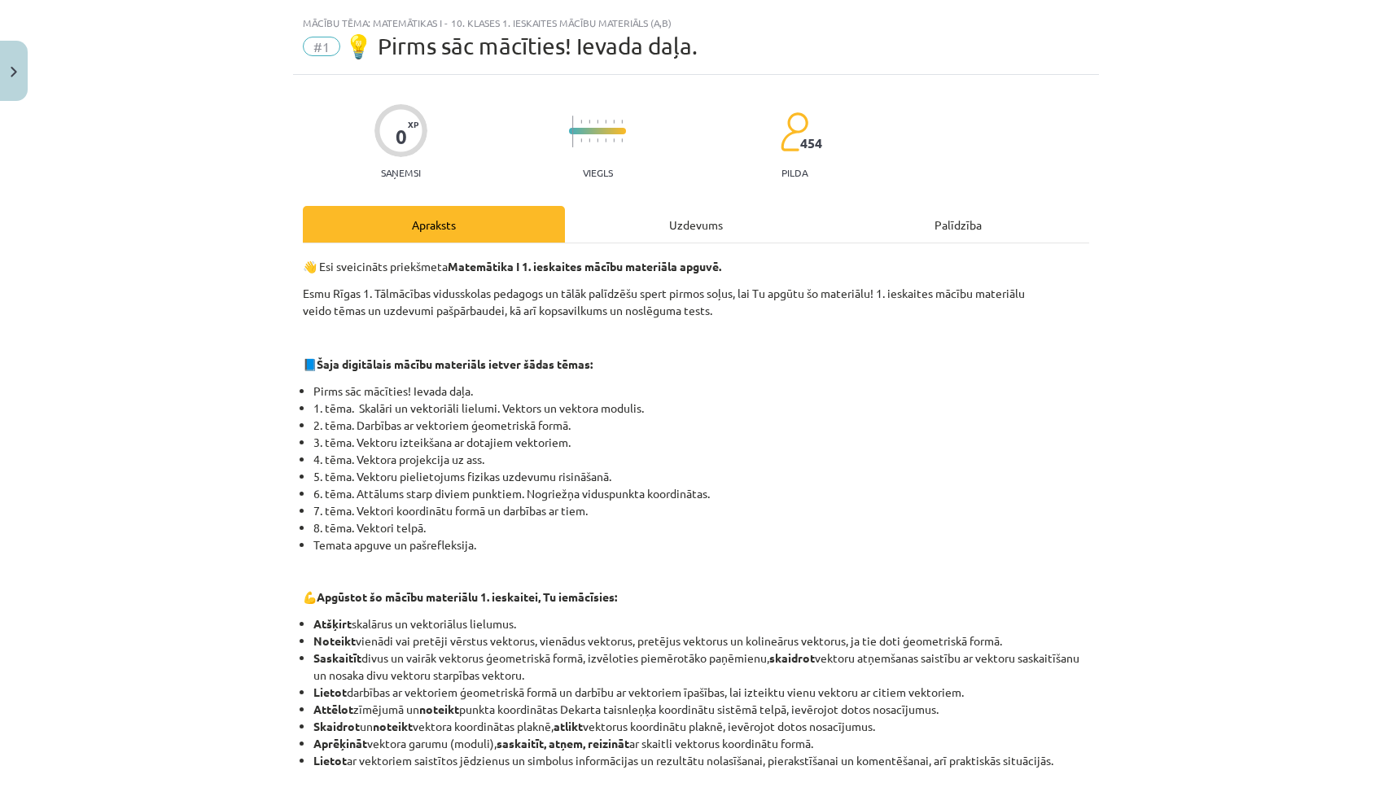
click at [968, 226] on div "Palīdzība" at bounding box center [958, 224] width 262 height 37
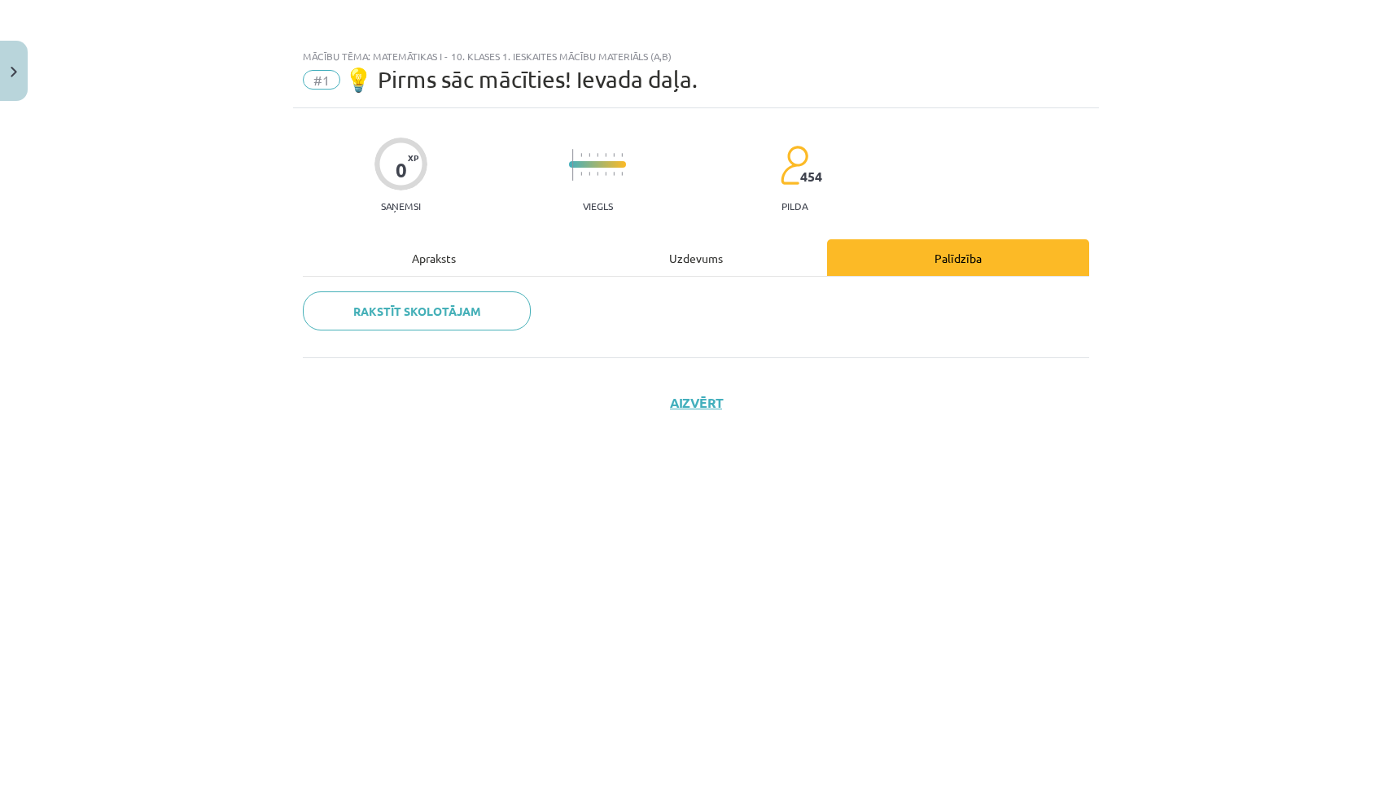
click at [459, 261] on div "Apraksts" at bounding box center [434, 257] width 262 height 37
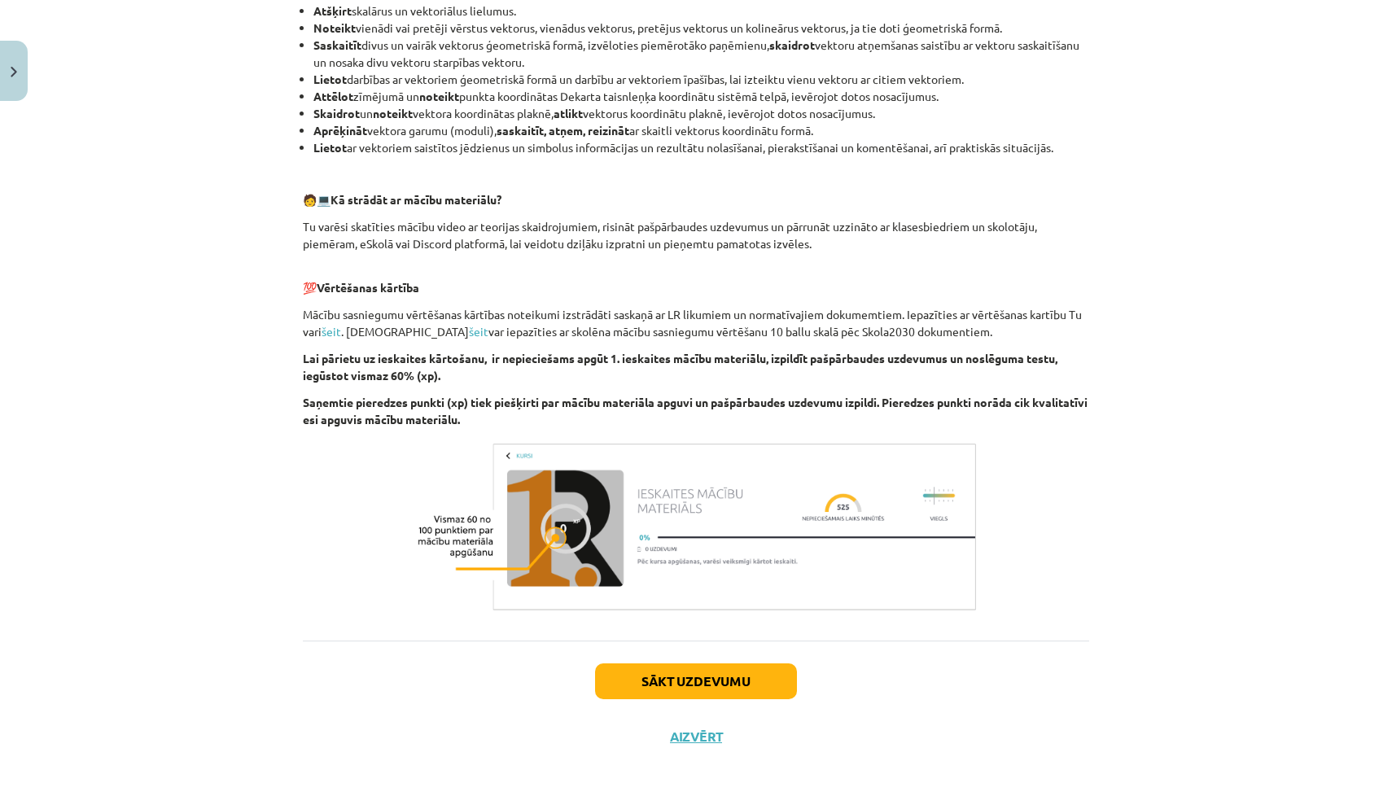
scroll to position [649, 0]
click at [684, 744] on button "Aizvērt" at bounding box center [696, 736] width 62 height 16
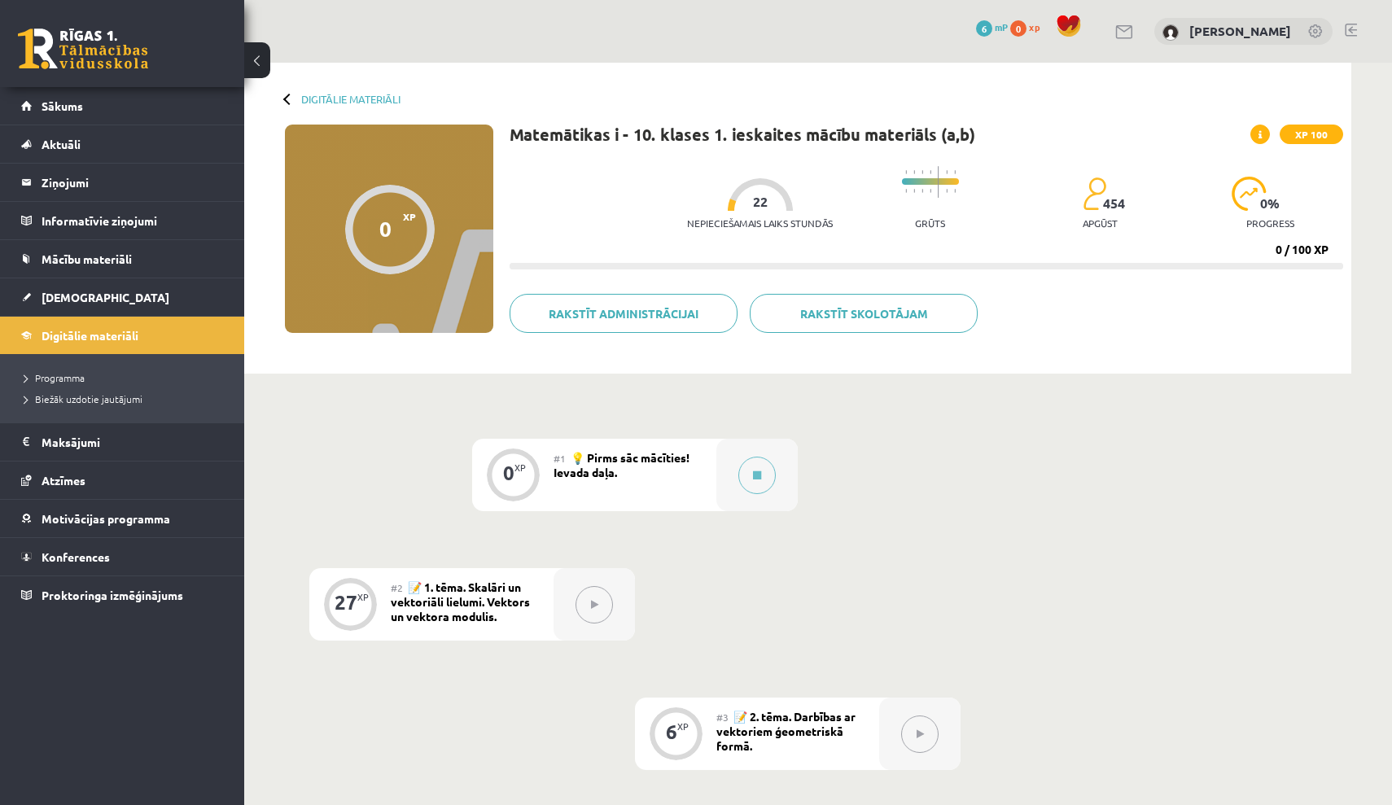
scroll to position [0, 0]
click at [127, 339] on span "Digitālie materiāli" at bounding box center [90, 335] width 97 height 15
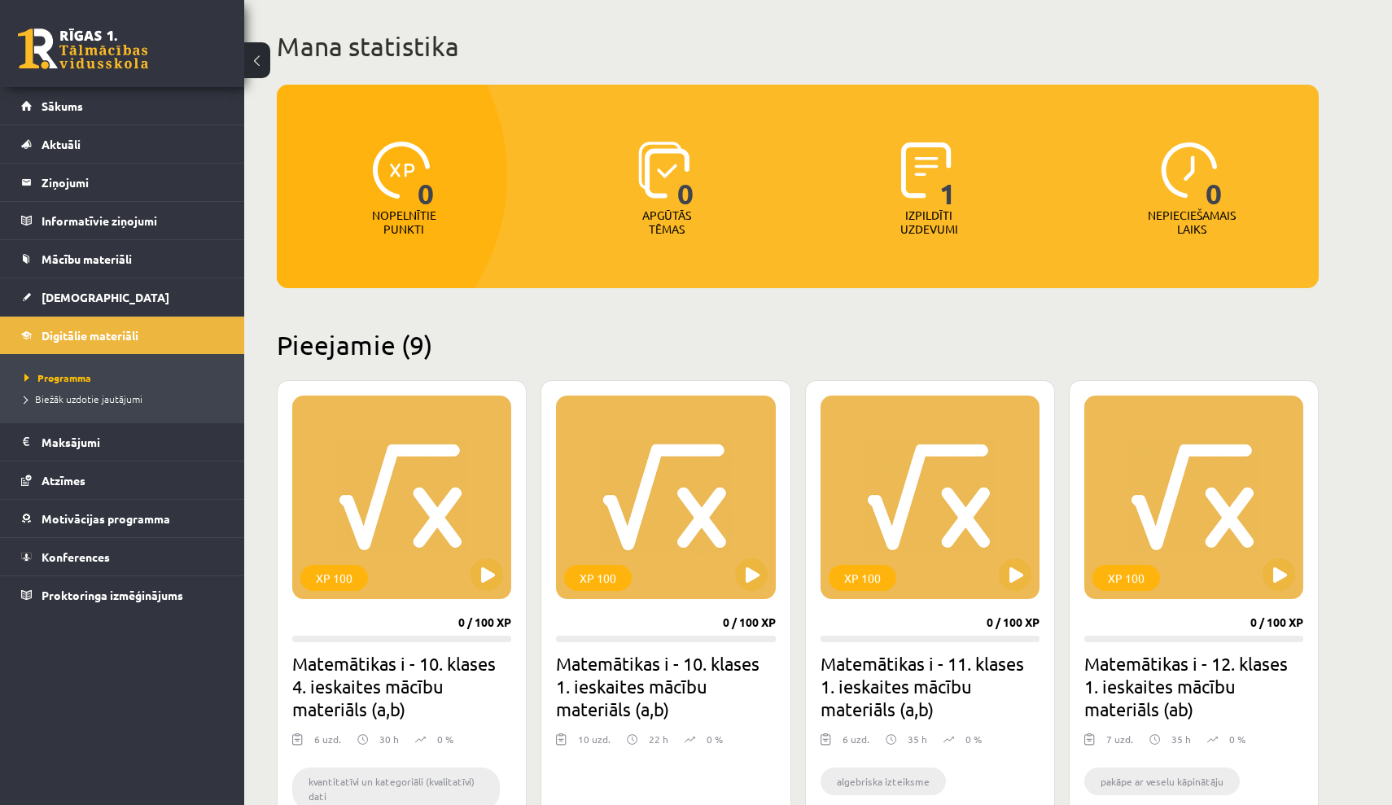
scroll to position [221, 0]
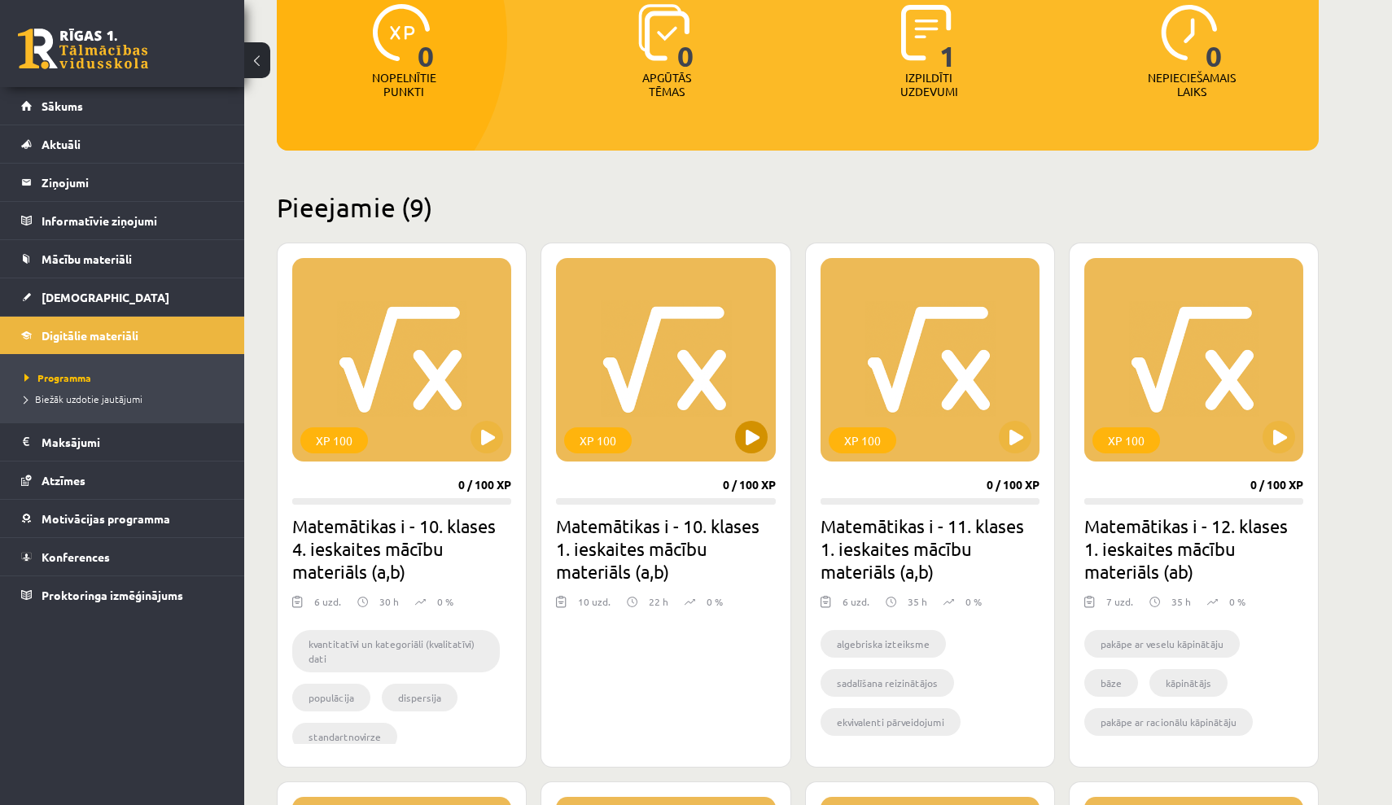
click at [745, 433] on button at bounding box center [751, 437] width 33 height 33
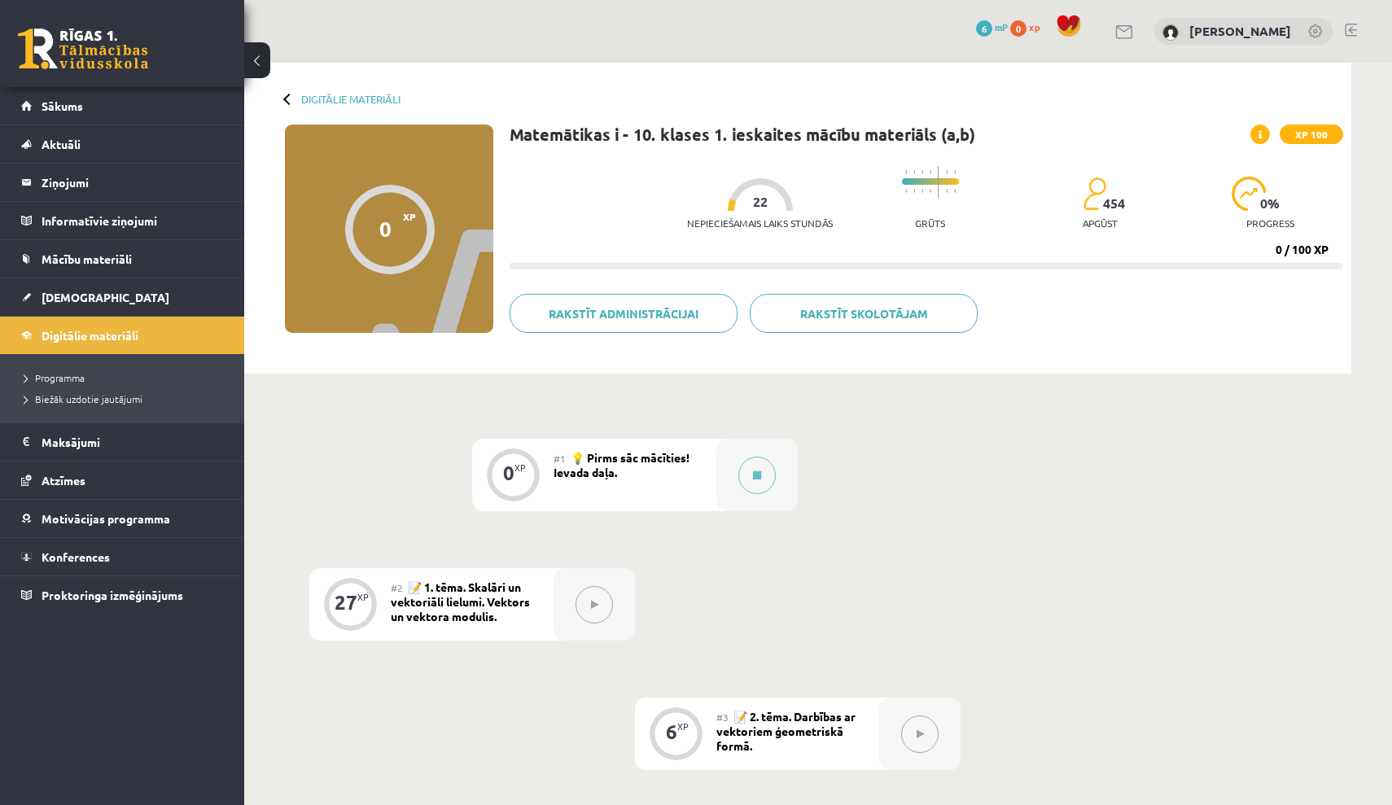
click at [700, 477] on div "#1 💡 Pirms sāc mācīties! Ievada daļa." at bounding box center [634, 475] width 163 height 72
click at [737, 474] on div at bounding box center [756, 475] width 81 height 72
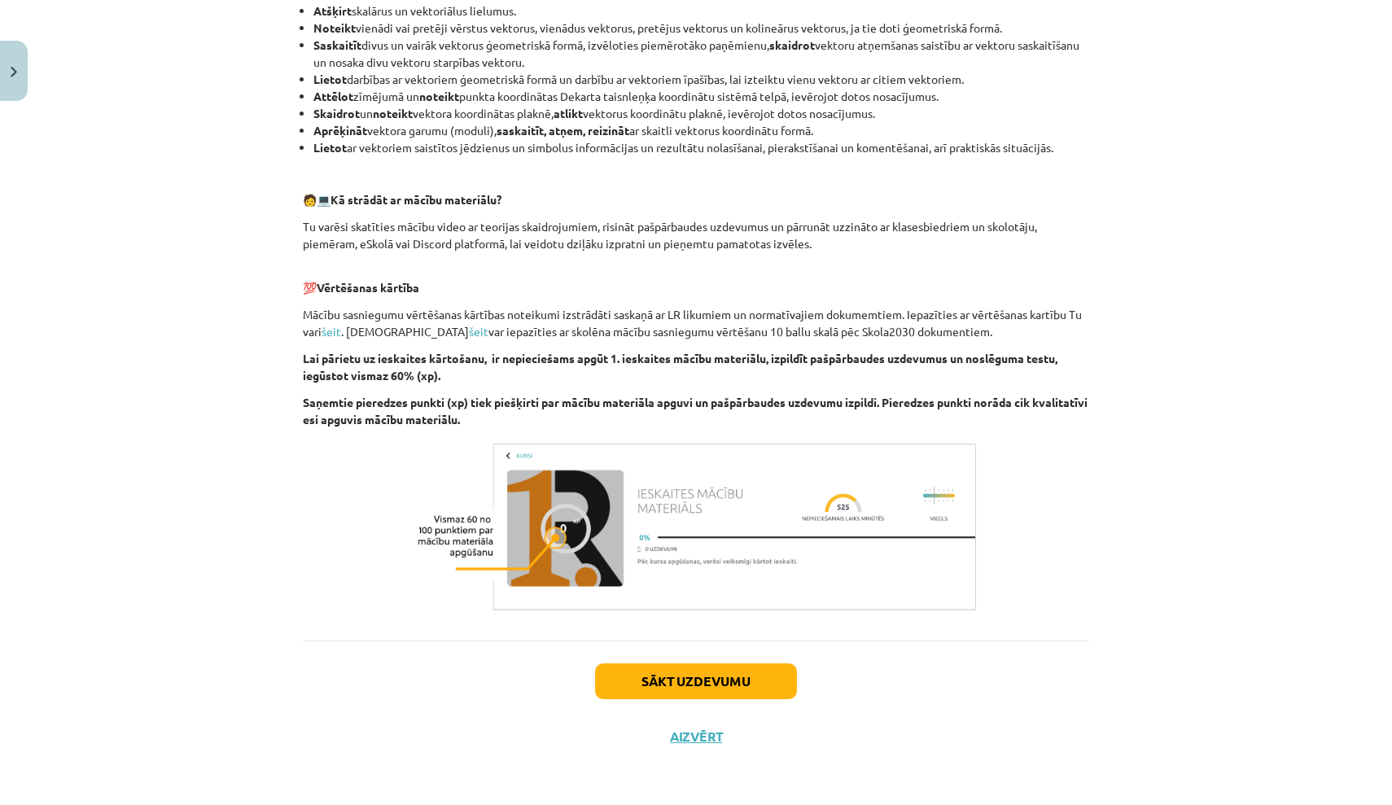
scroll to position [649, 0]
click at [726, 691] on button "Sākt uzdevumu" at bounding box center [696, 681] width 202 height 36
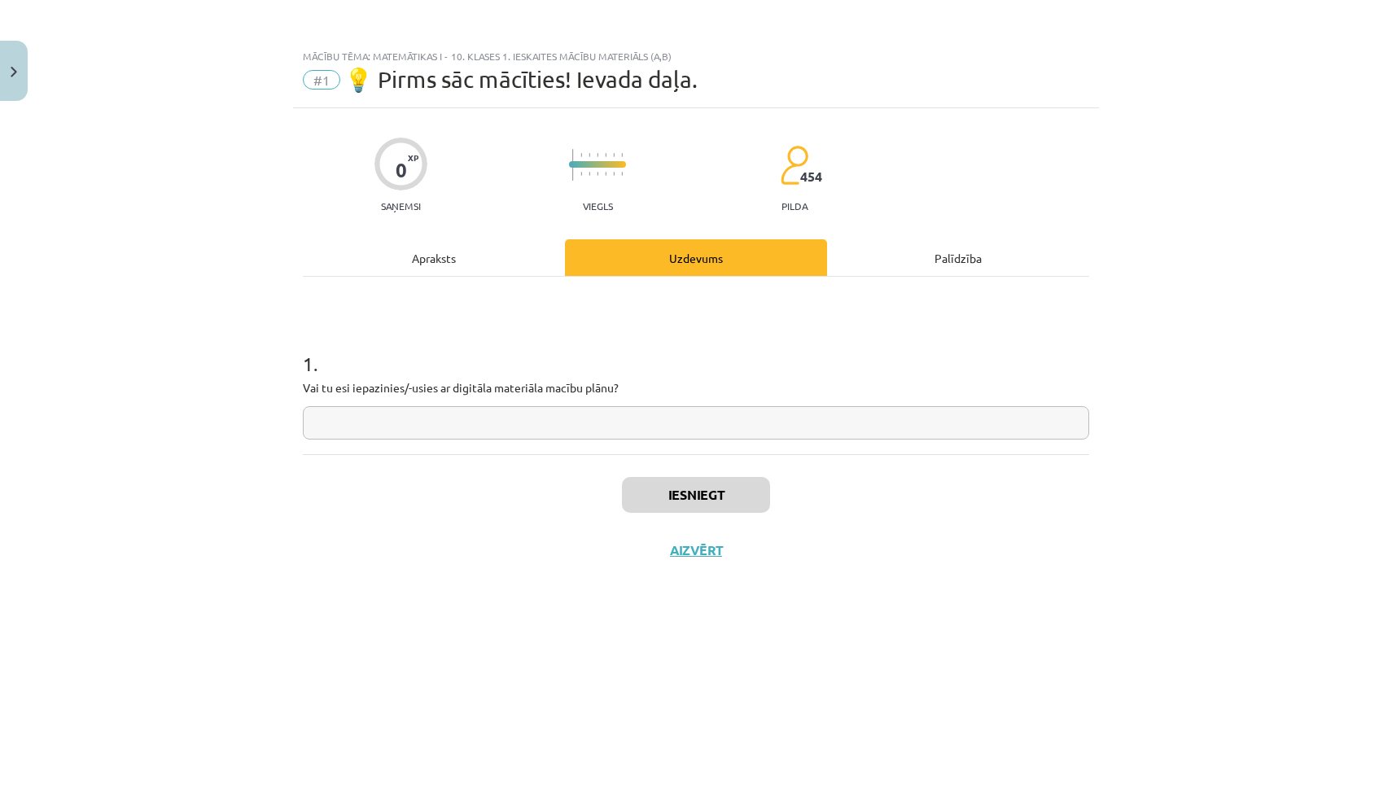
click at [311, 387] on p "Vai tu esi iepazinies/-usies ar digitāla materiāla macību plānu?" at bounding box center [696, 387] width 786 height 17
copy p
click at [761, 437] on input "text" at bounding box center [696, 422] width 786 height 33
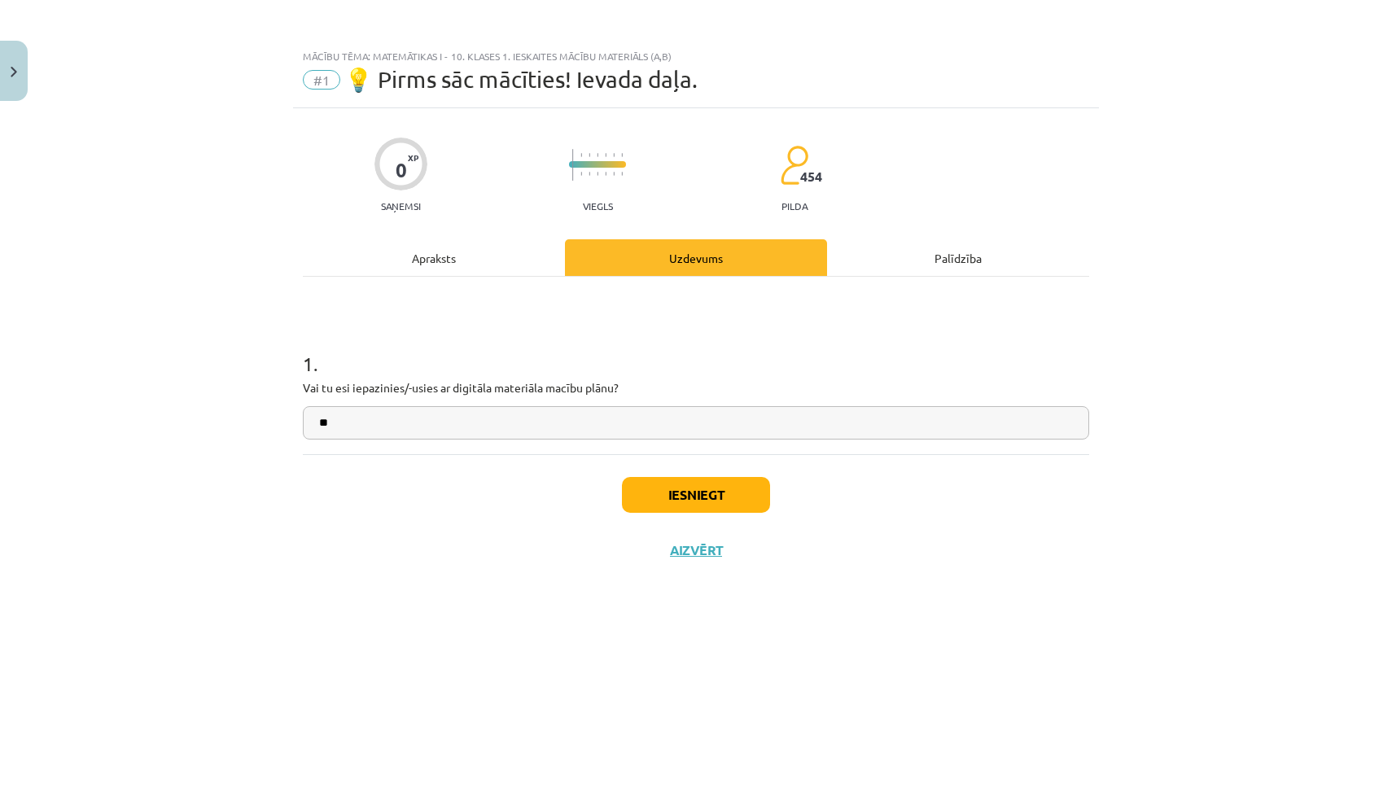
type input "**"
click at [692, 501] on button "Iesniegt" at bounding box center [696, 495] width 148 height 36
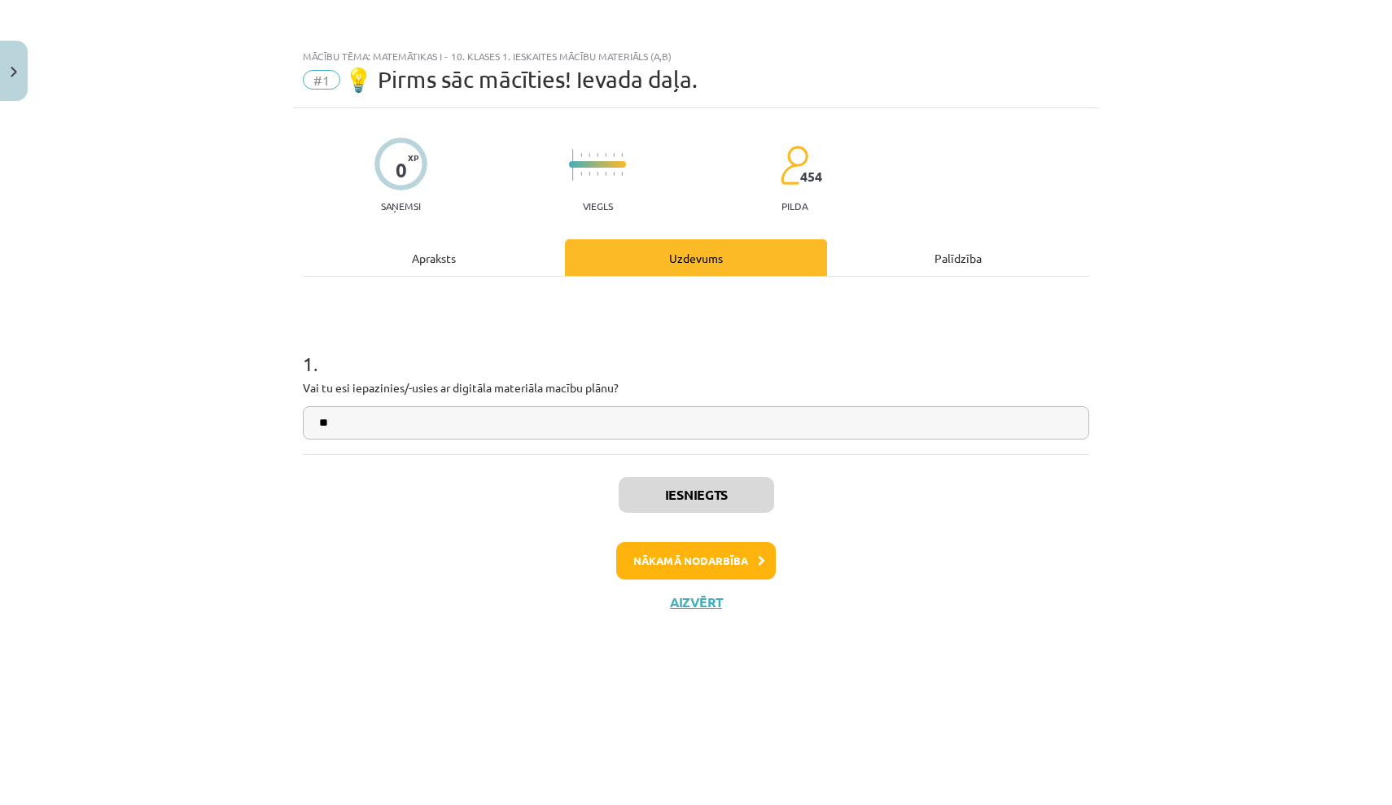
click at [695, 558] on button "Nākamā nodarbība" at bounding box center [696, 560] width 160 height 37
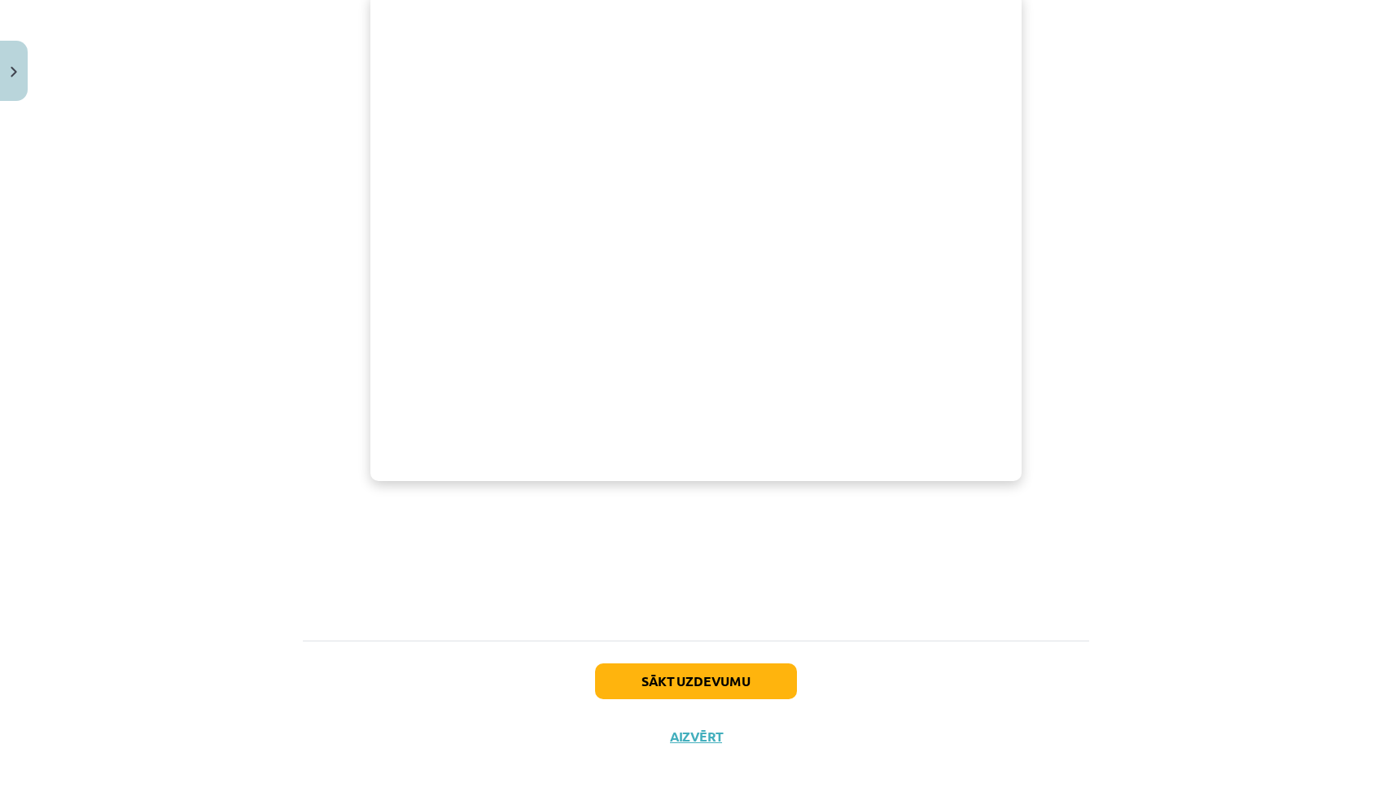
scroll to position [591, 0]
click at [680, 676] on button "Sākt uzdevumu" at bounding box center [696, 681] width 202 height 36
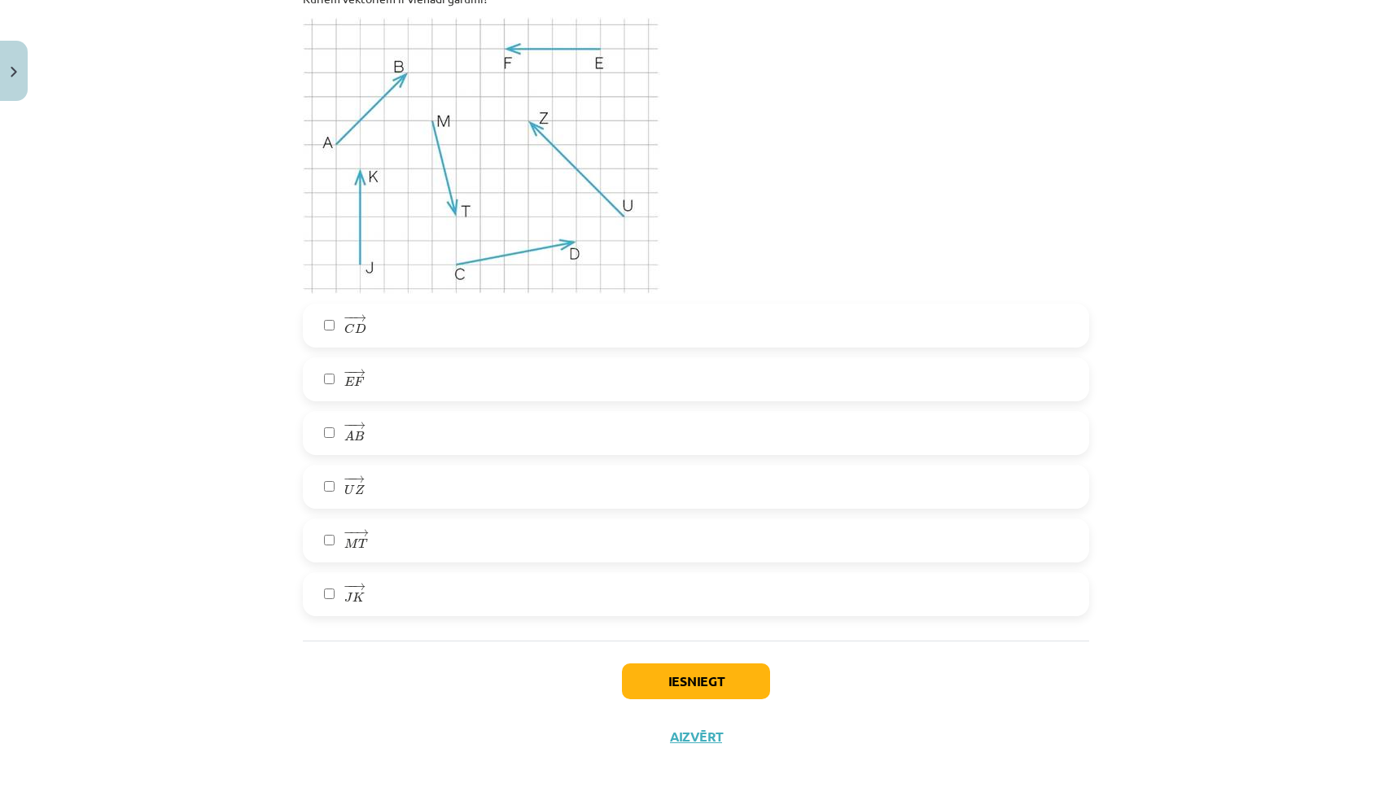
scroll to position [5607, 0]
click at [696, 733] on button "Aizvērt" at bounding box center [696, 736] width 62 height 16
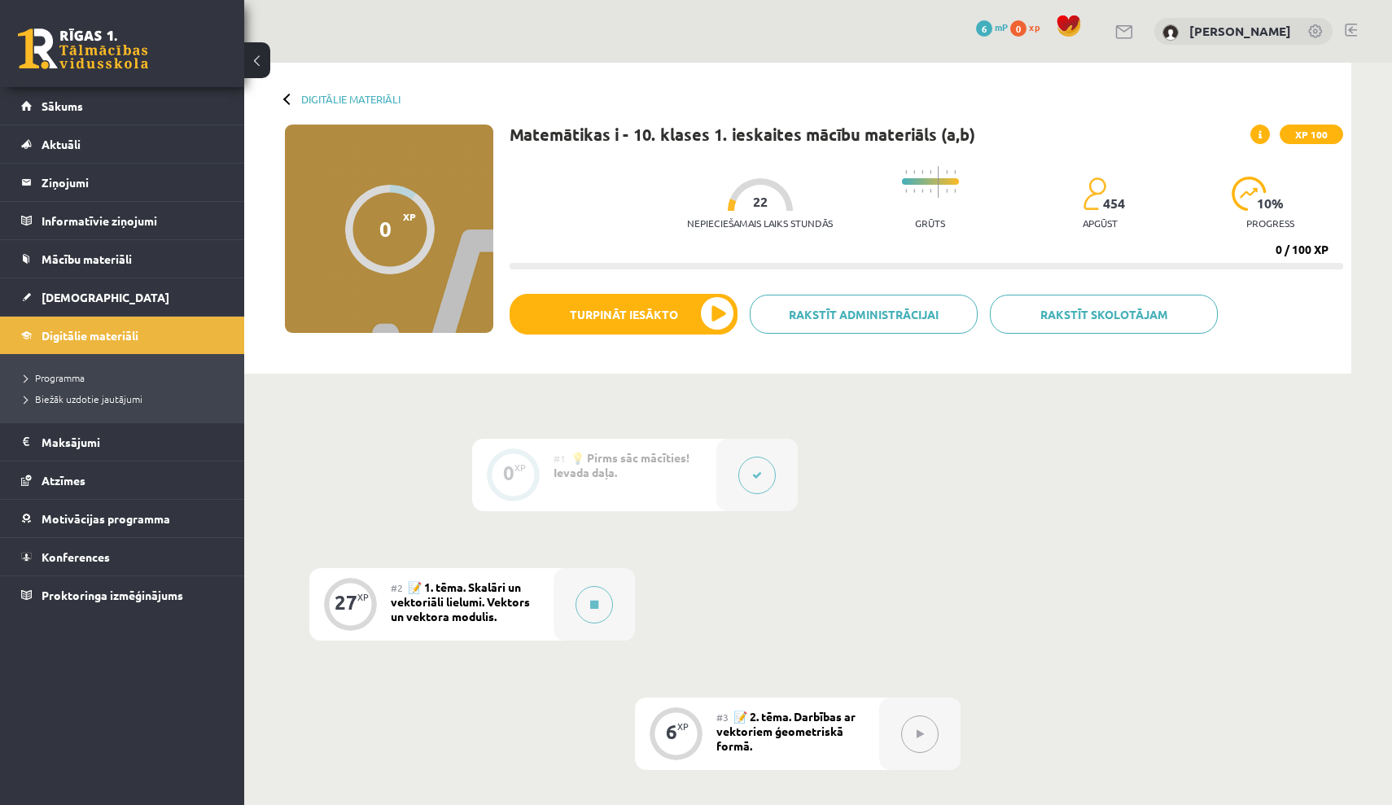
scroll to position [0, 0]
click at [210, 333] on link "Digitālie materiāli" at bounding box center [122, 335] width 203 height 37
